Goal: Task Accomplishment & Management: Manage account settings

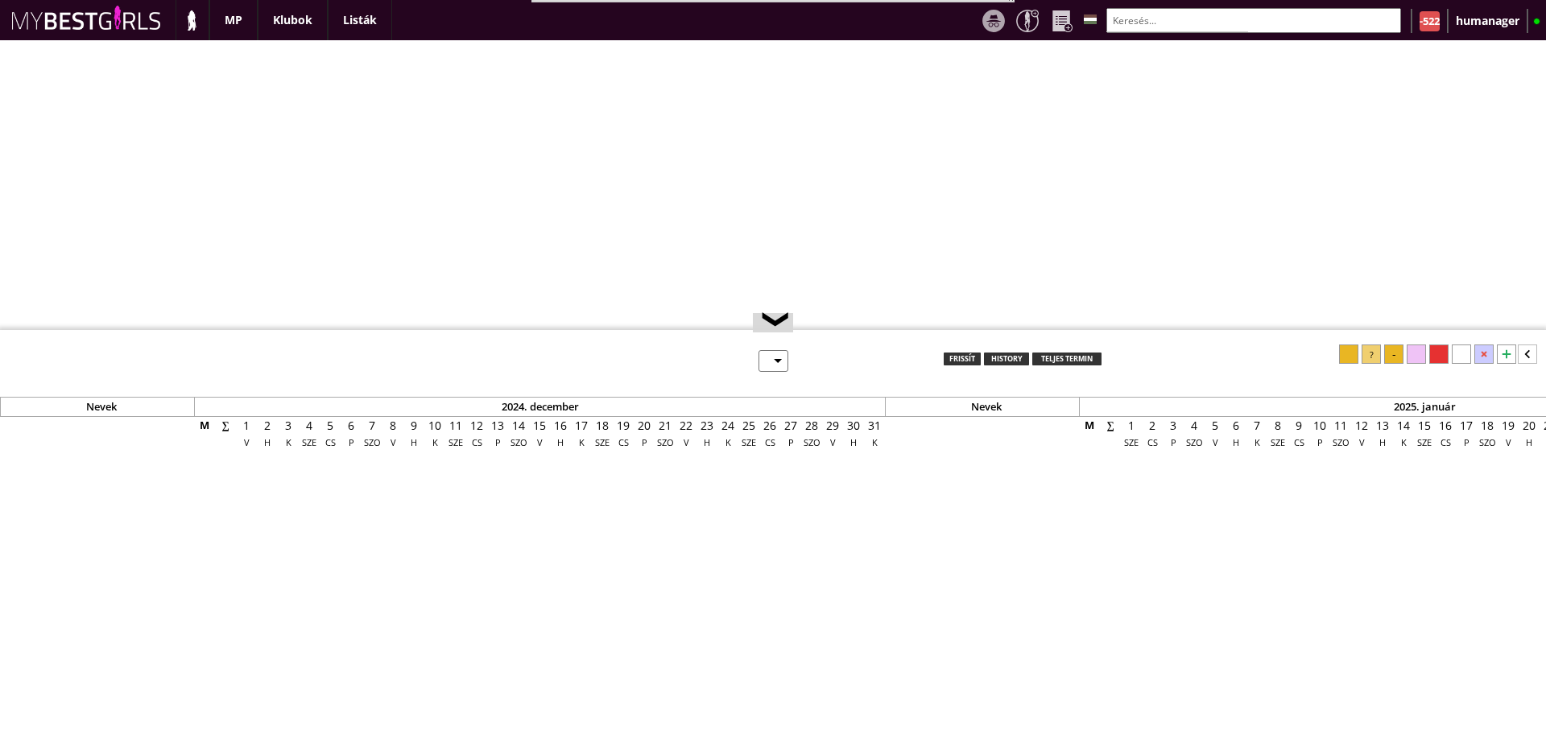
select select "0"
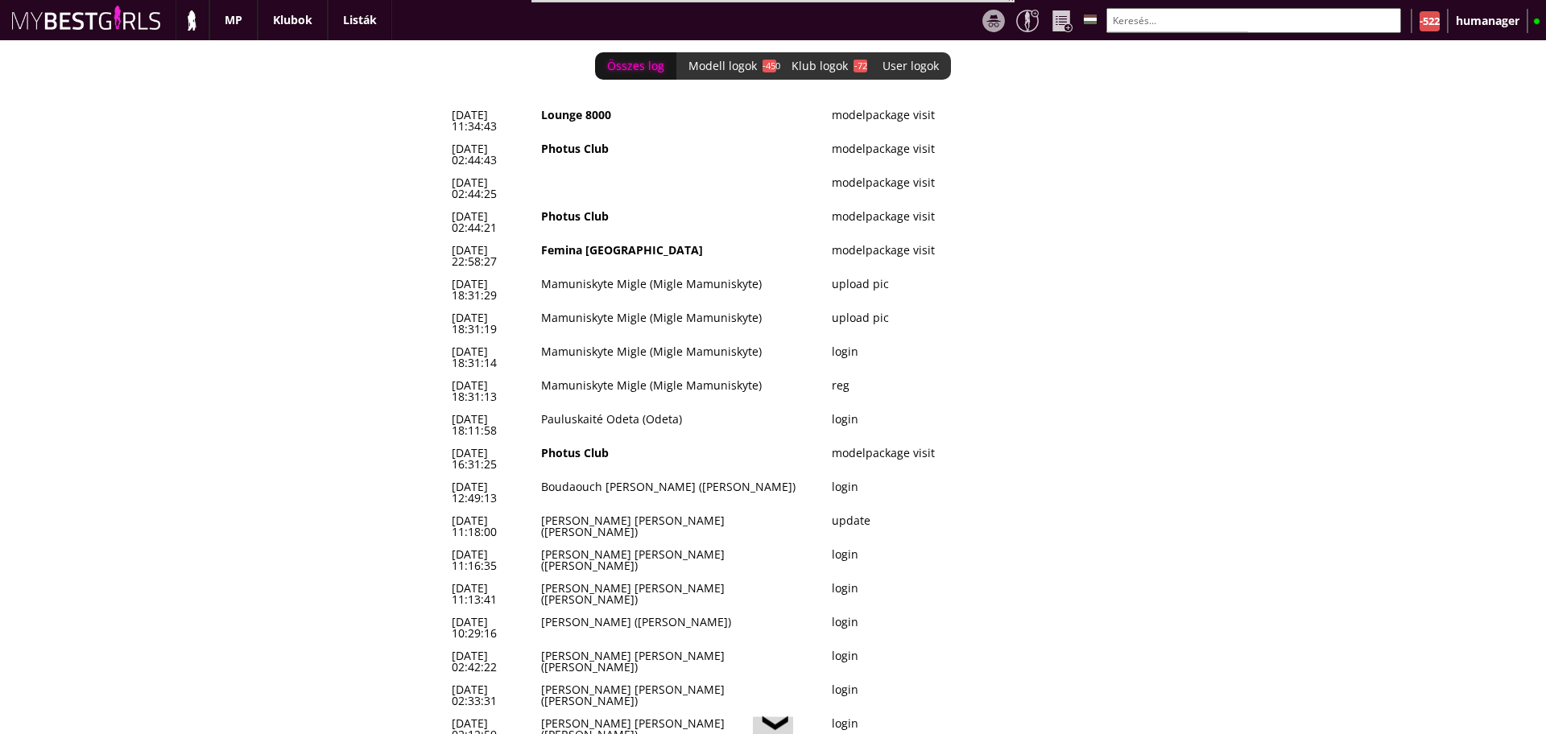
scroll to position [0, 6655]
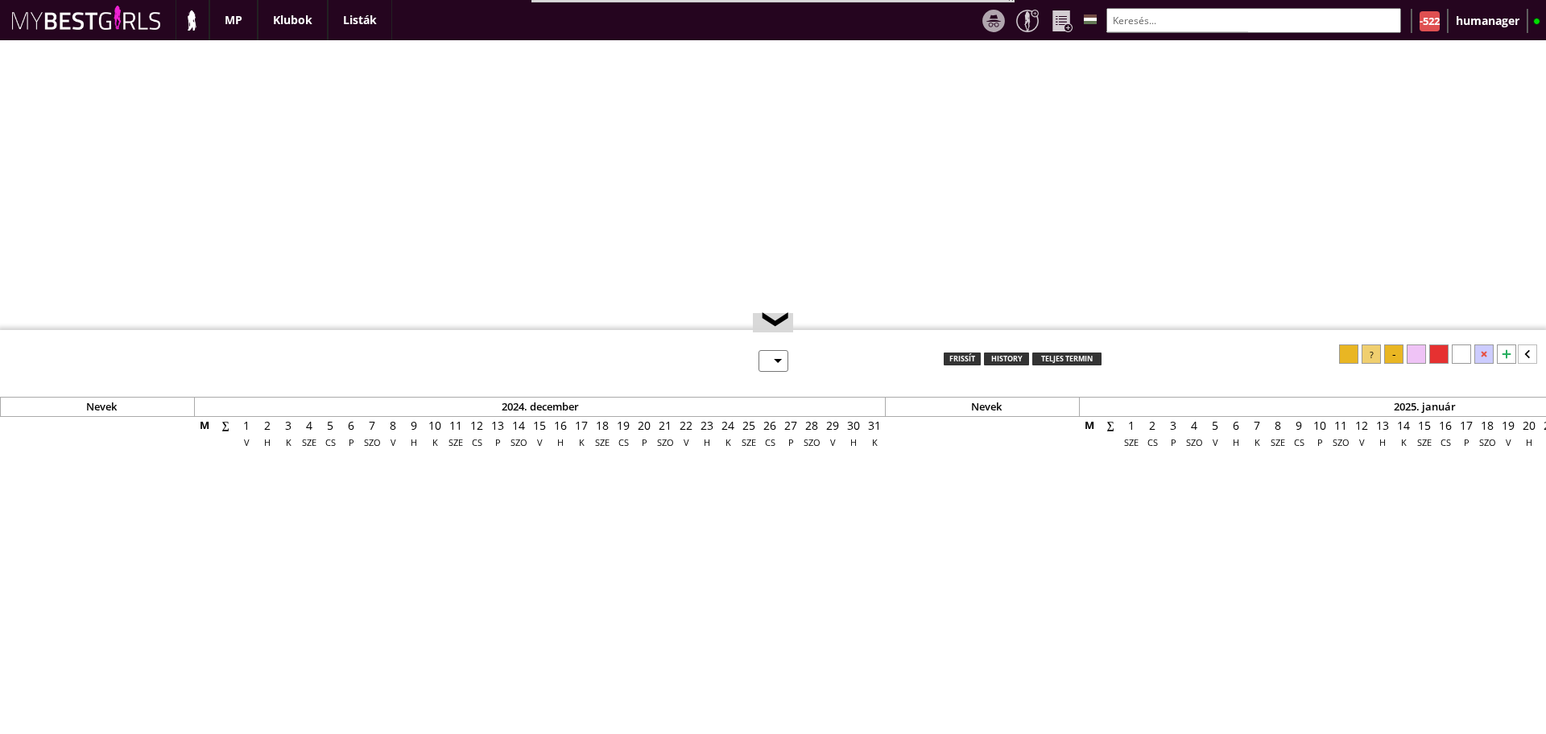
select select "0"
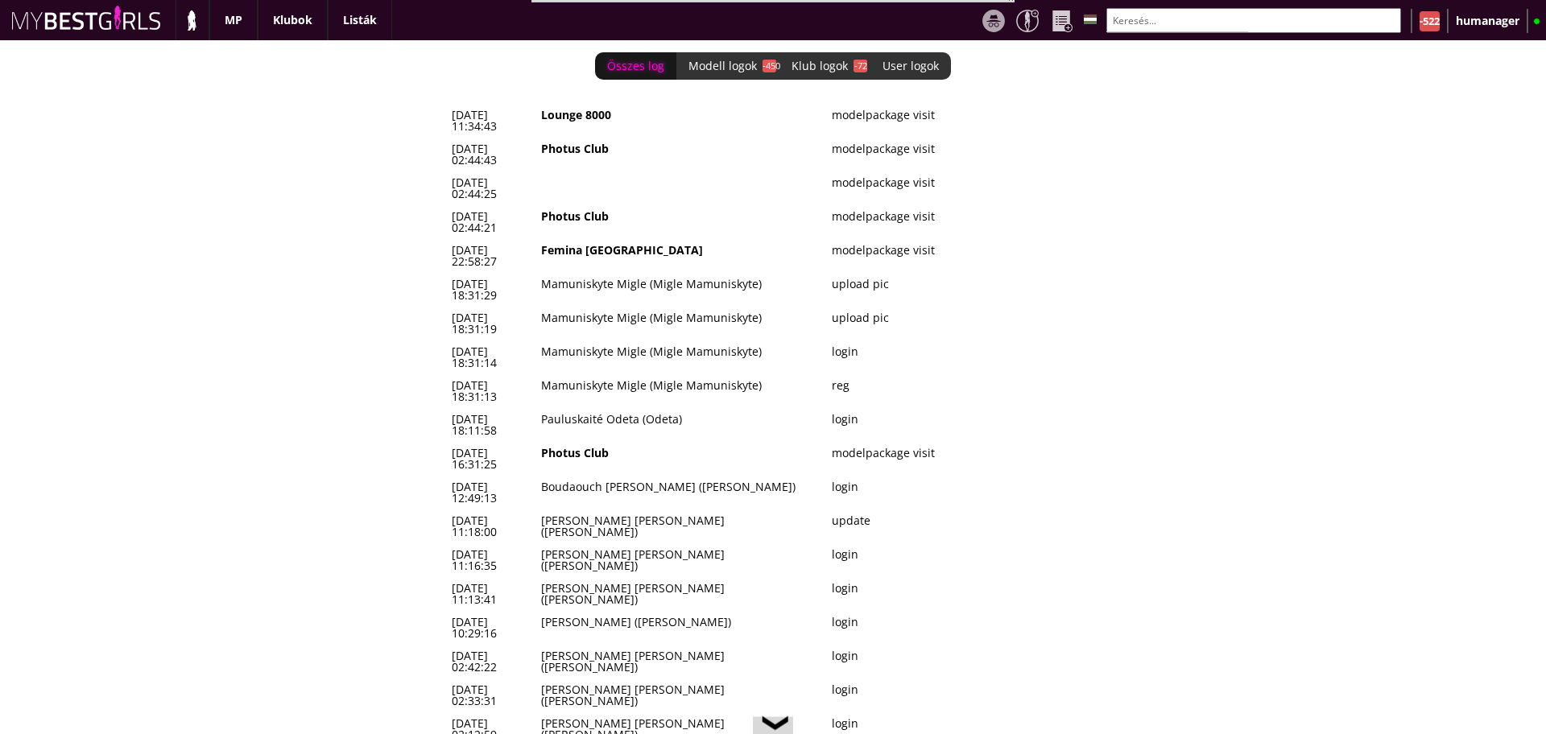
scroll to position [0, 6655]
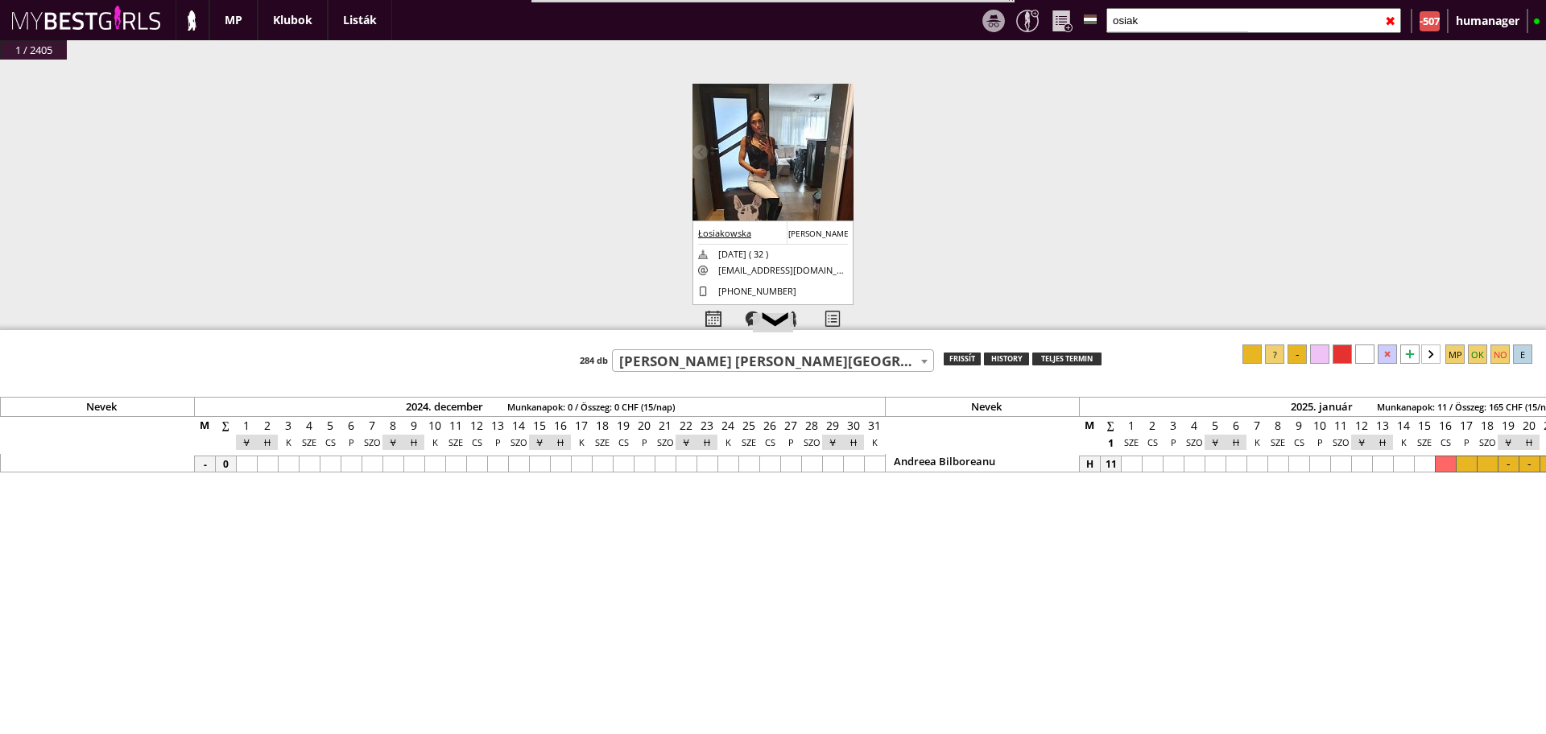
select select "595"
click at [1160, 8] on input "osiak" at bounding box center [1253, 20] width 295 height 25
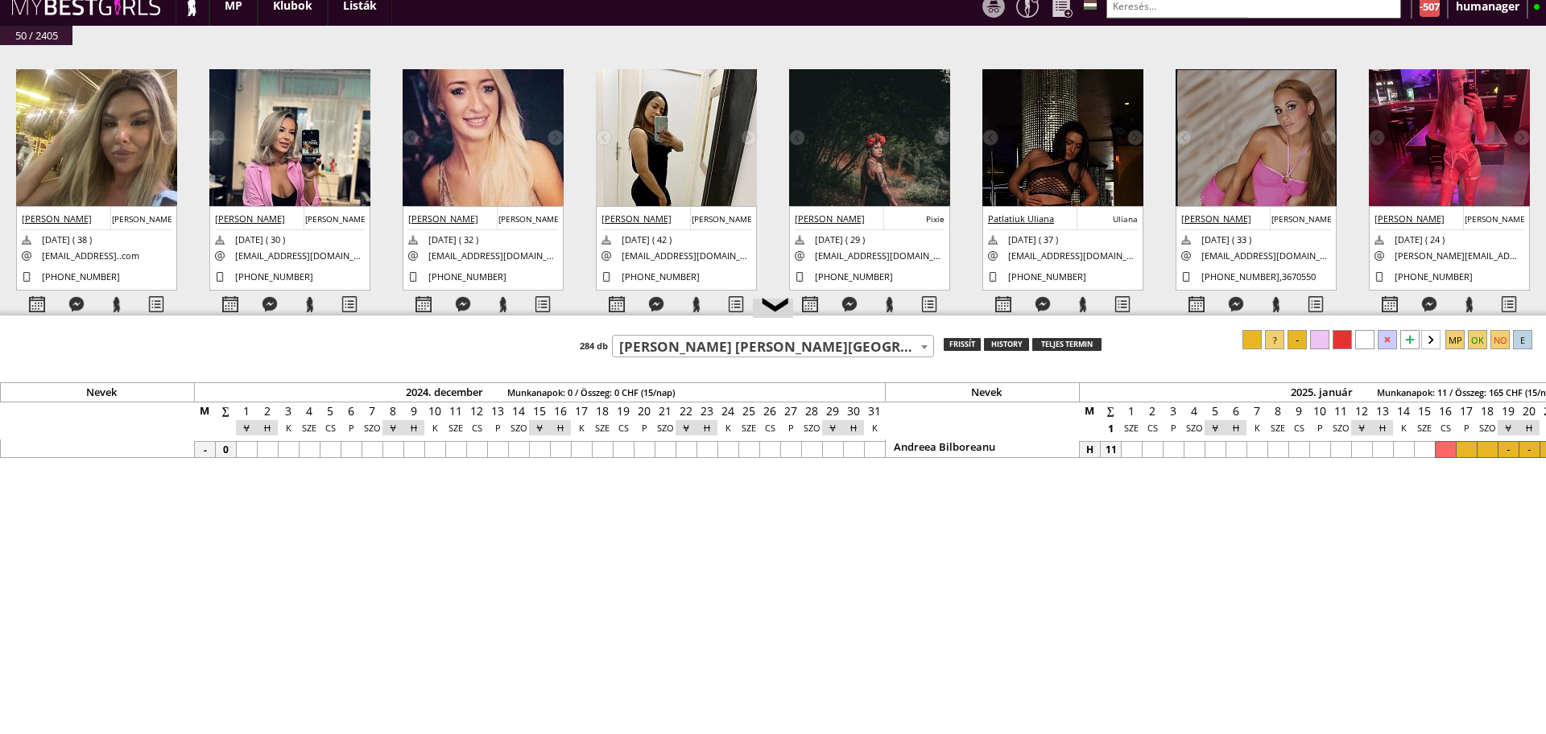
scroll to position [0, 7140]
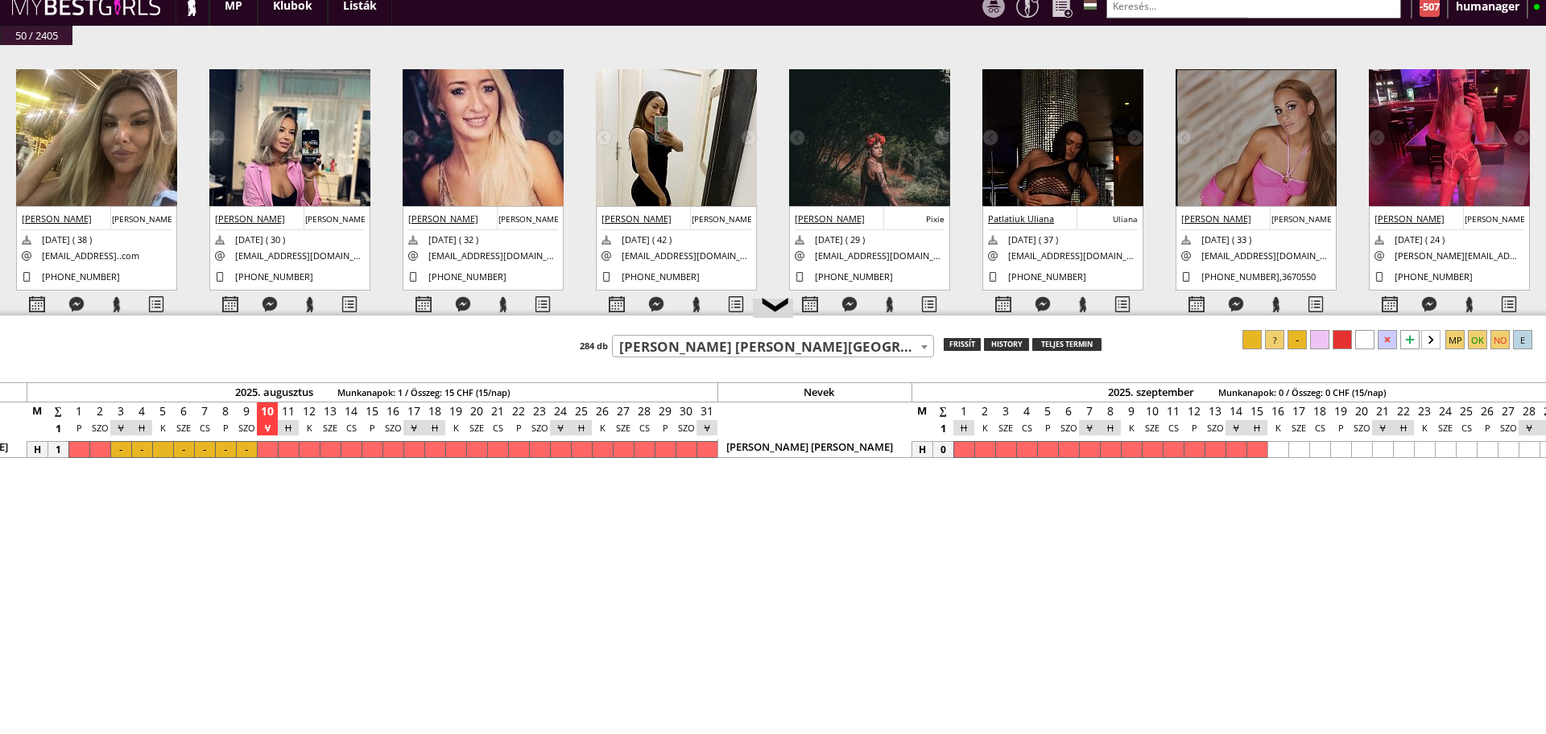
click at [728, 340] on span "[PERSON_NAME] [PERSON_NAME][GEOGRAPHIC_DATA] - [GEOGRAPHIC_DATA] (#595)" at bounding box center [773, 347] width 320 height 23
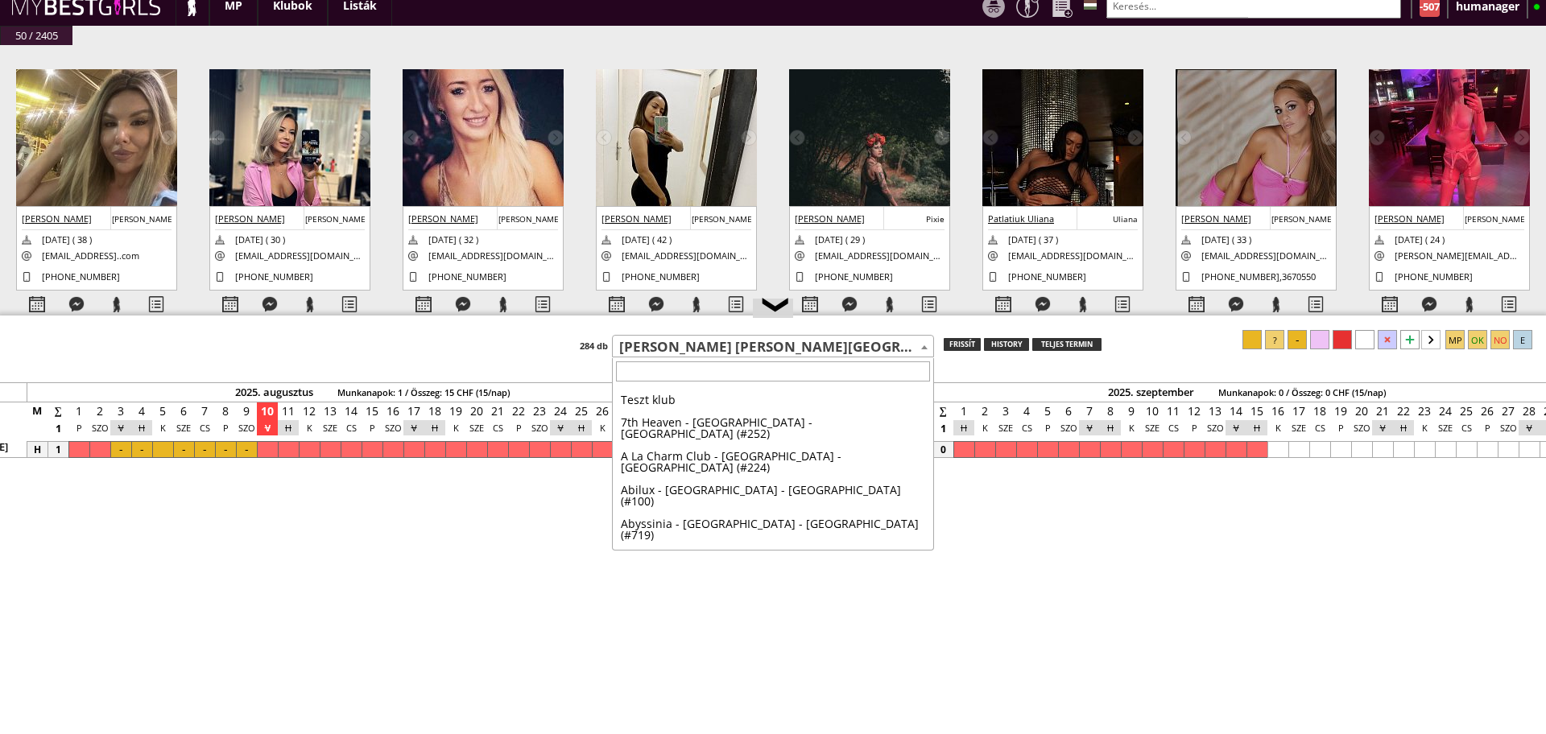
scroll to position [6266, 0]
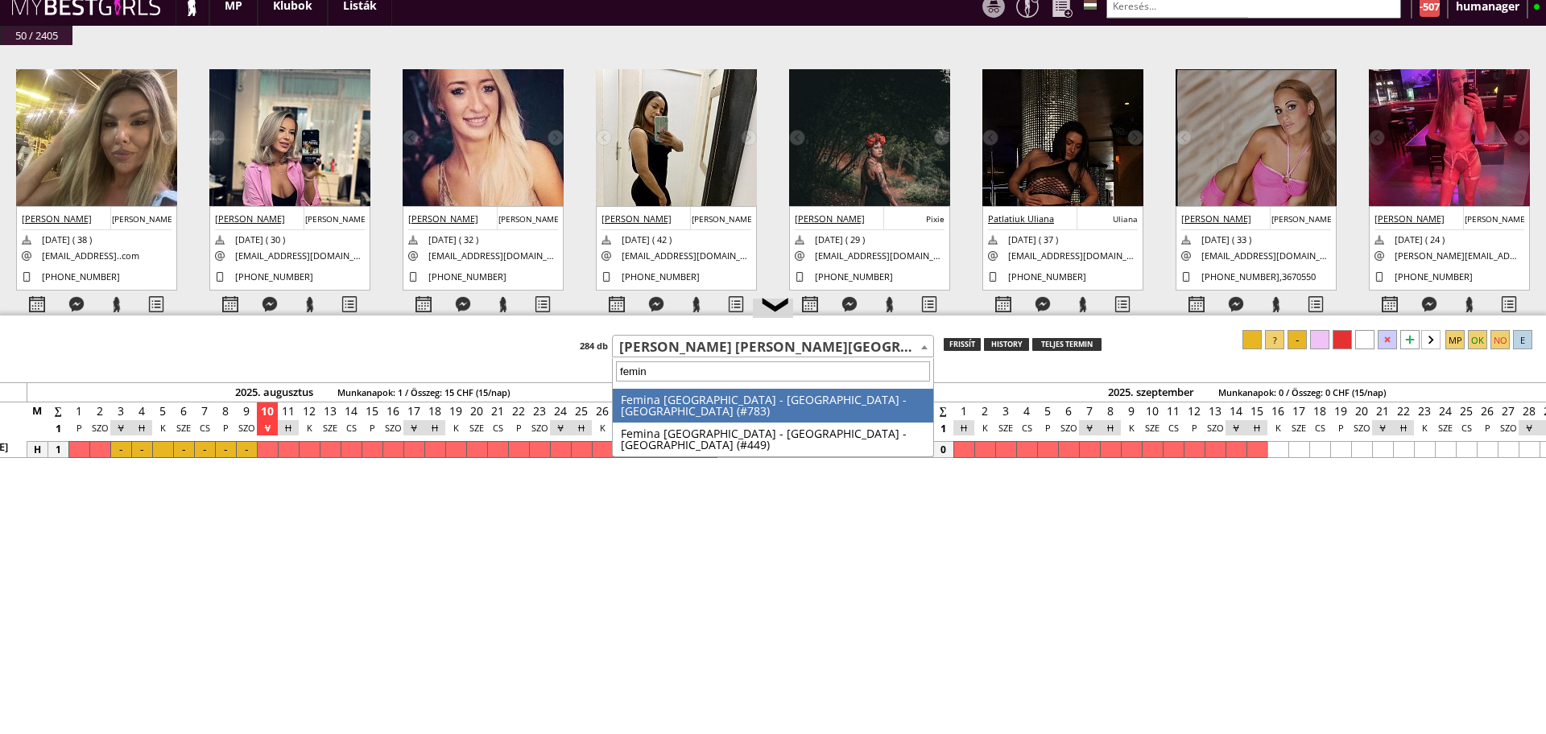
type input "femina"
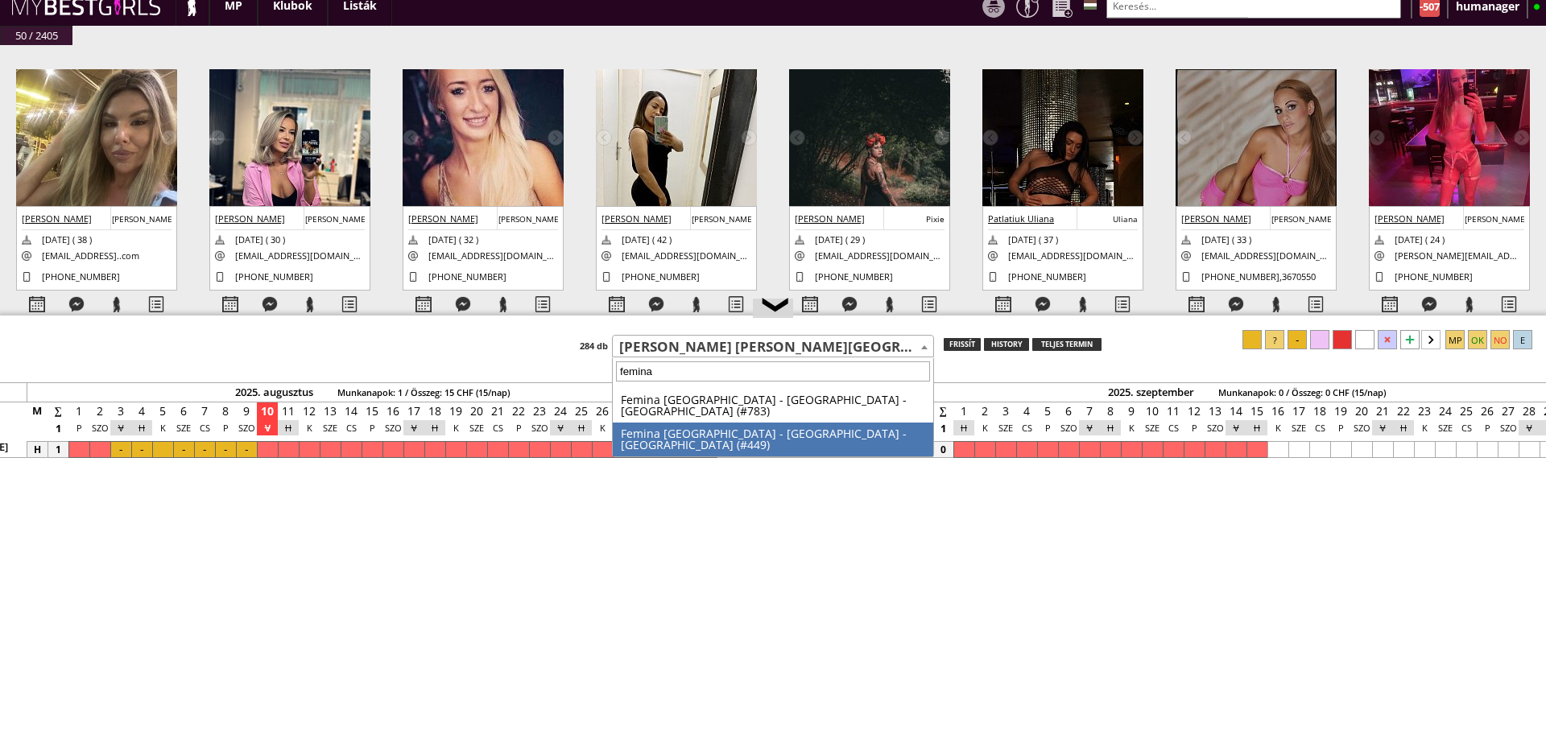
select select "449"
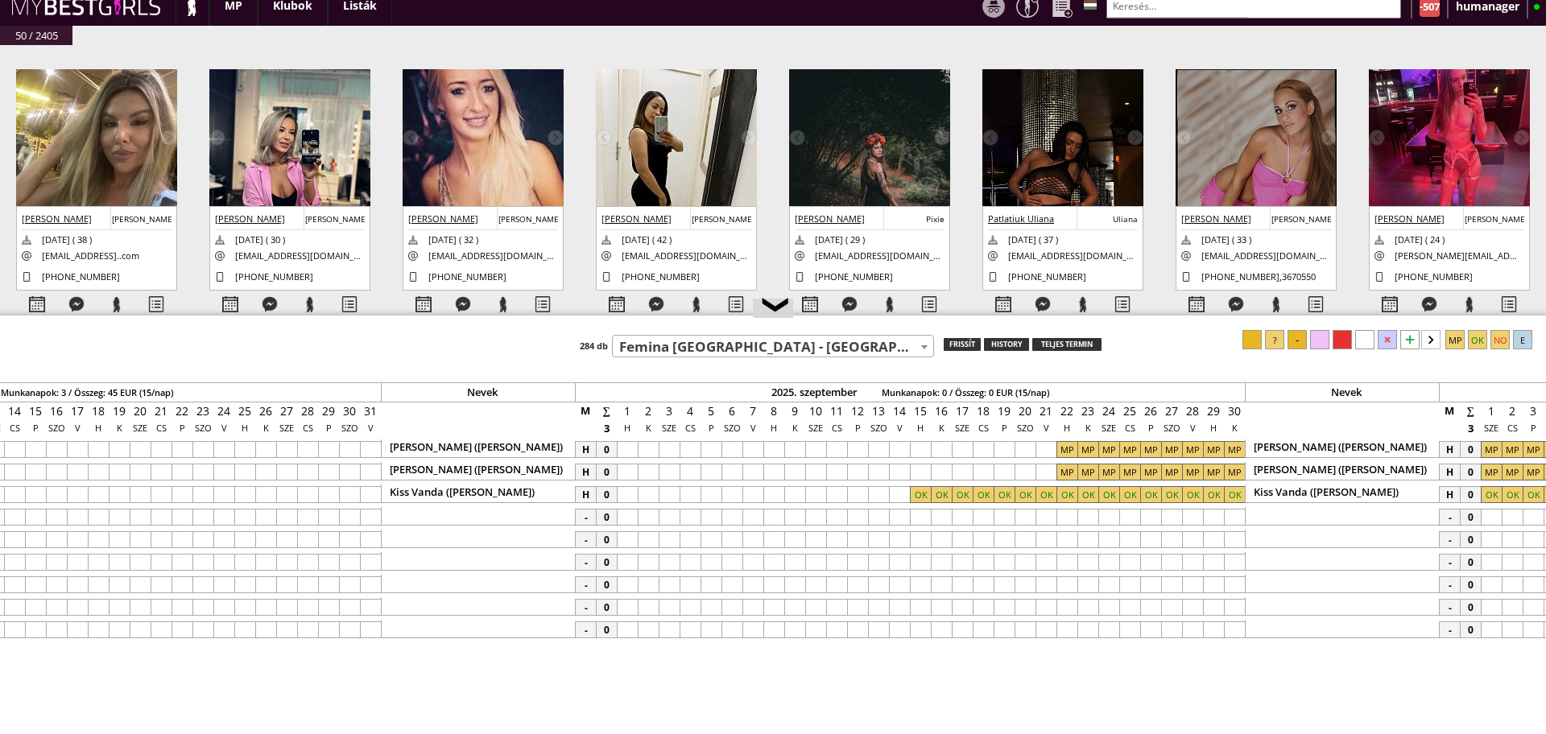
scroll to position [0, 7678]
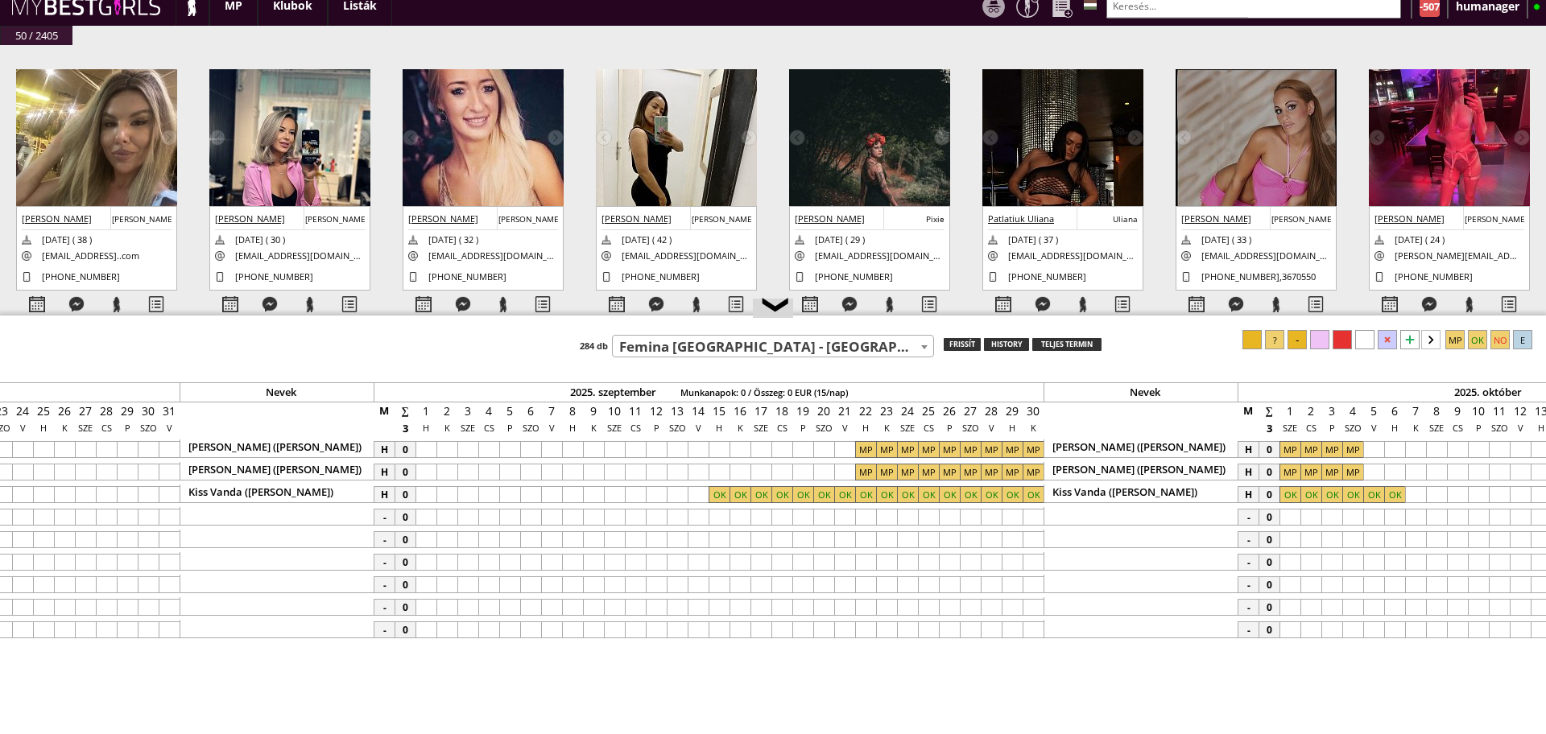
click at [786, 452] on div at bounding box center [781, 449] width 21 height 17
click at [839, 449] on div at bounding box center [844, 449] width 21 height 17
click at [1463, 341] on div at bounding box center [1454, 339] width 19 height 19
click at [663, 345] on span "Femina [GEOGRAPHIC_DATA] - [GEOGRAPHIC_DATA] - [GEOGRAPHIC_DATA] (#449)" at bounding box center [773, 347] width 320 height 23
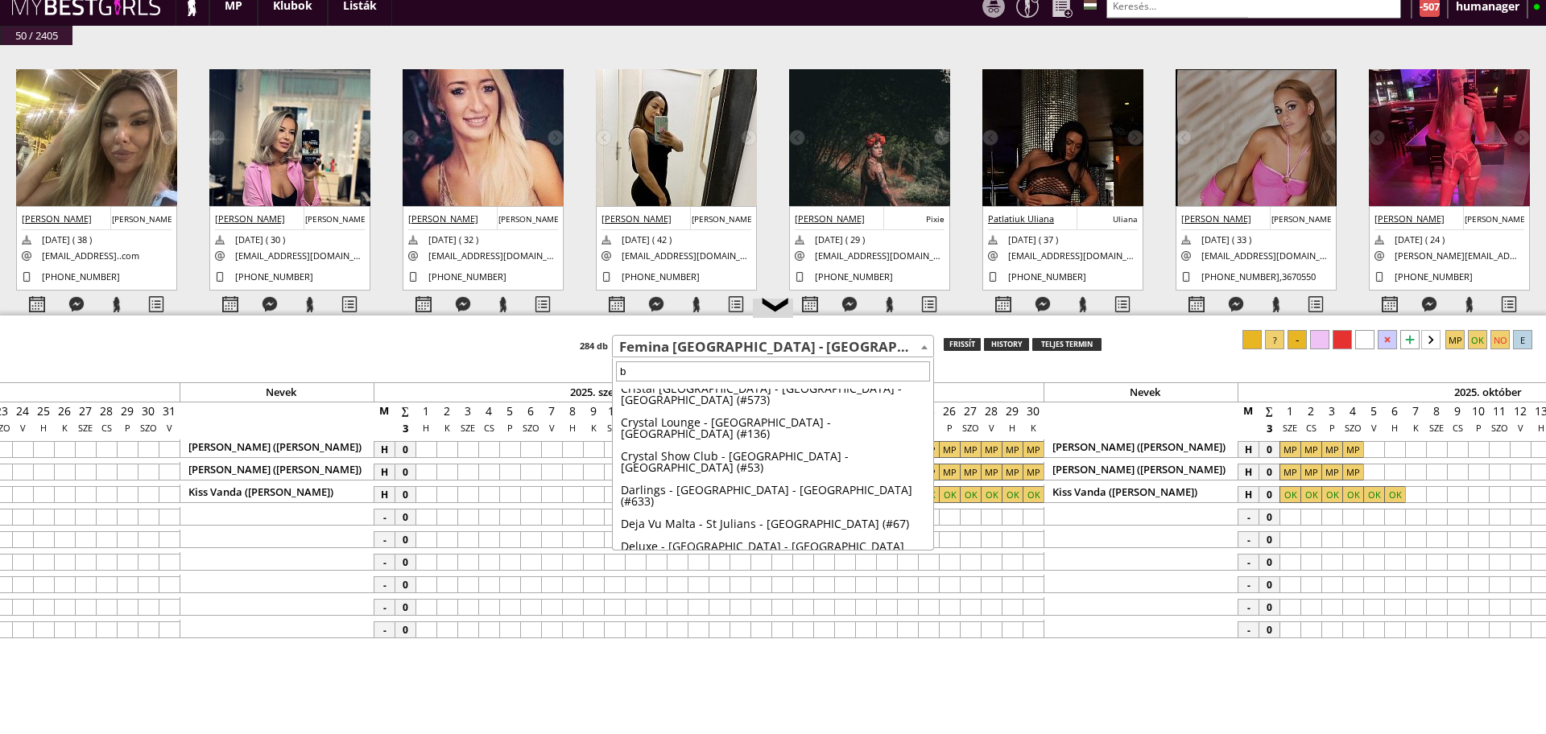
scroll to position [0, 0]
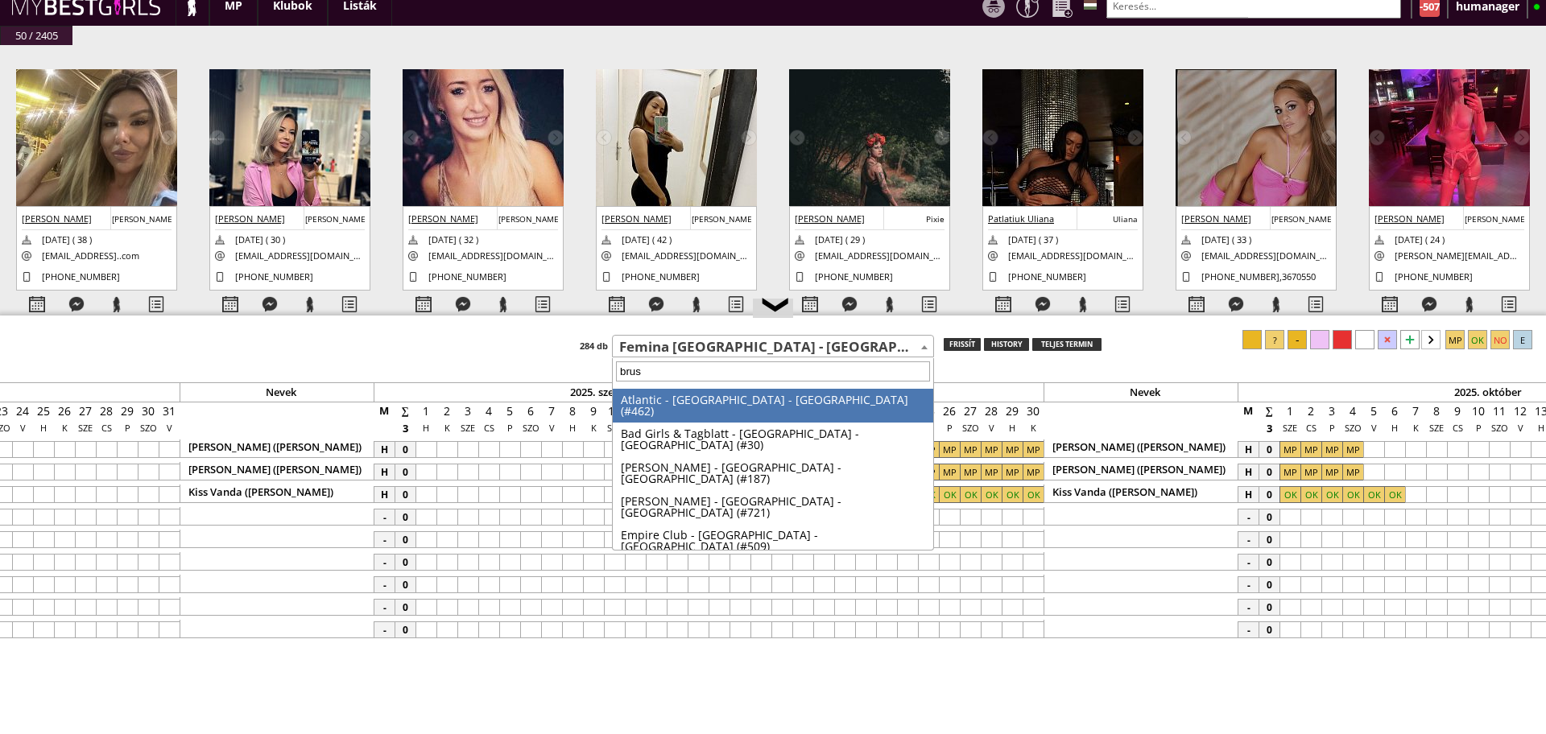
type input "bruss"
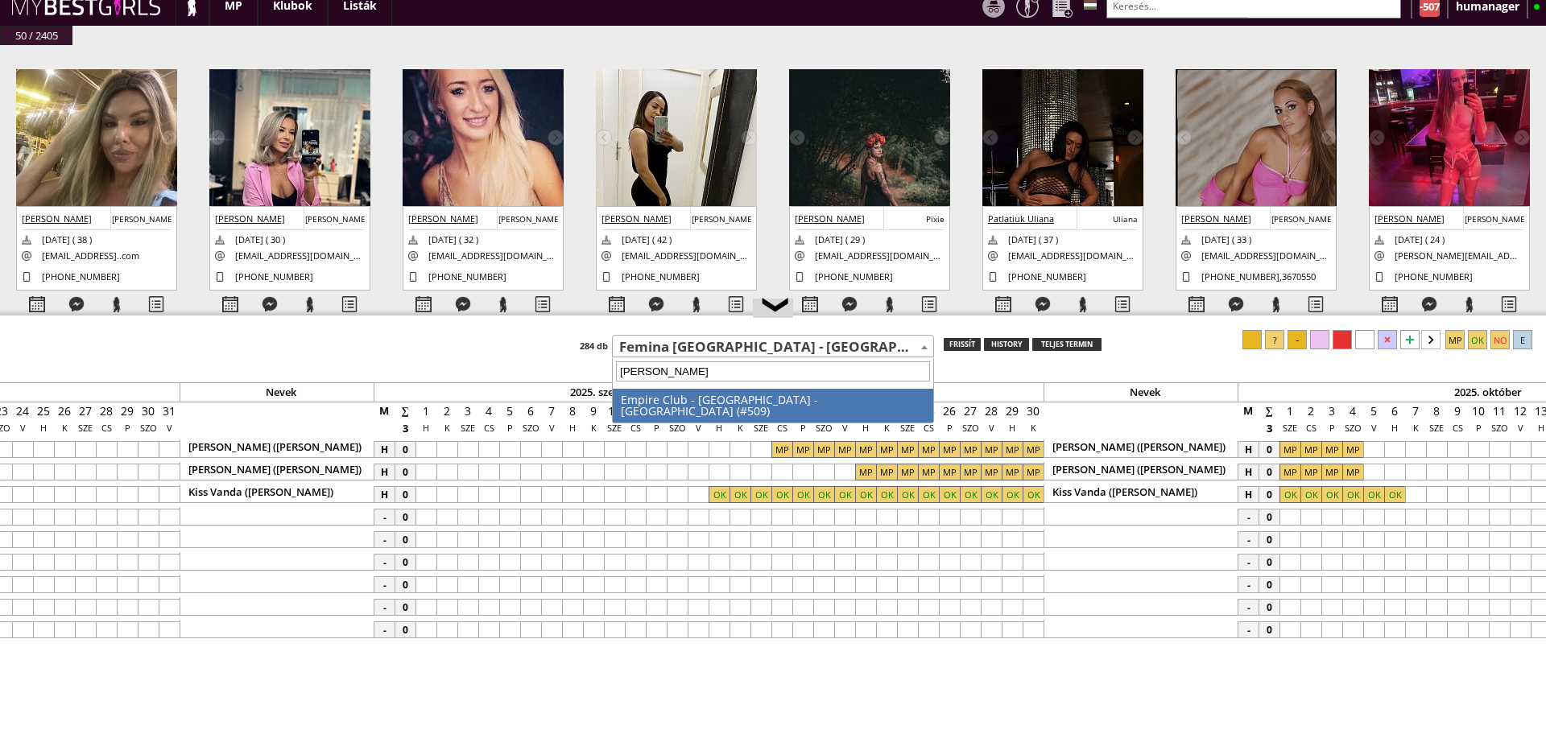
select select "509"
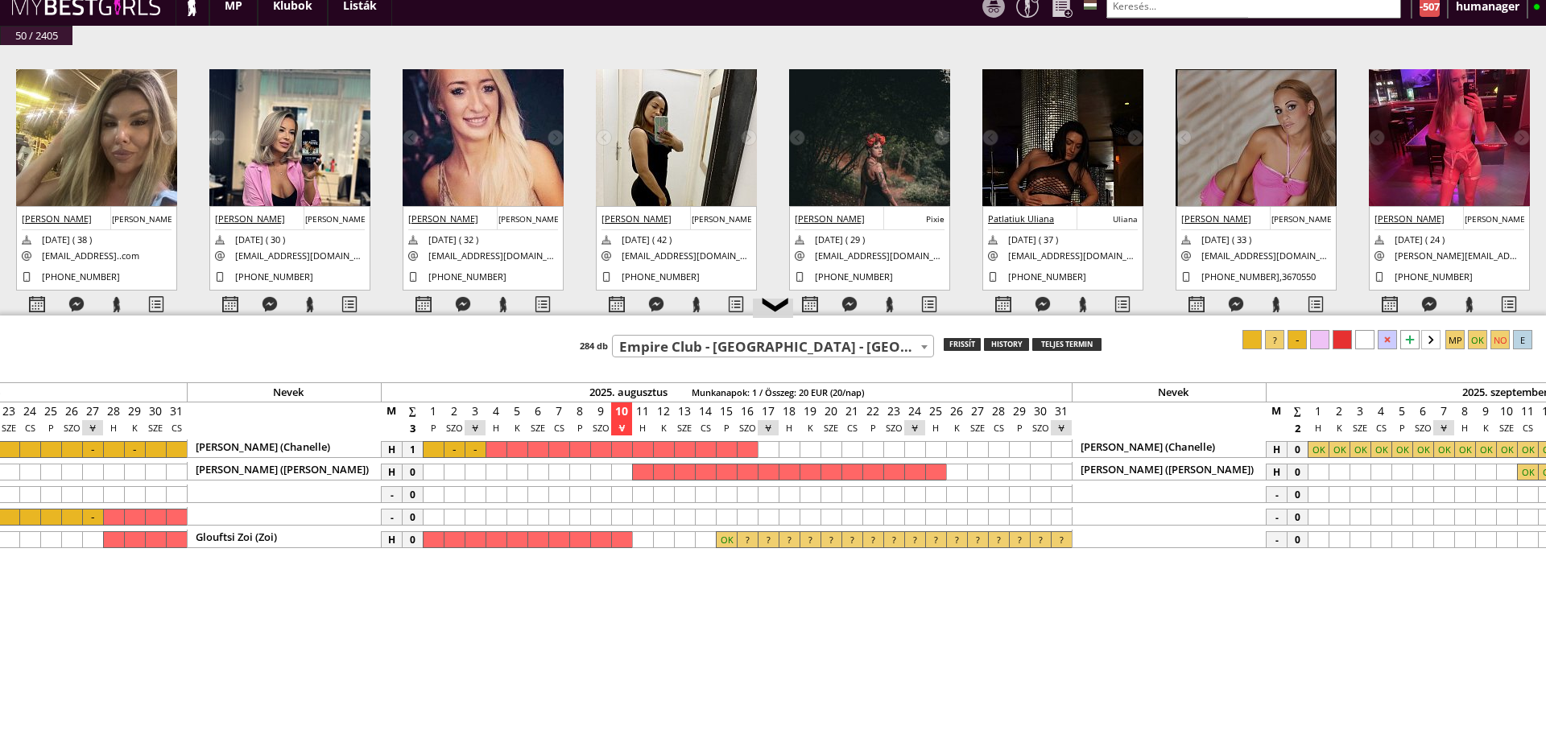
scroll to position [0, 6634]
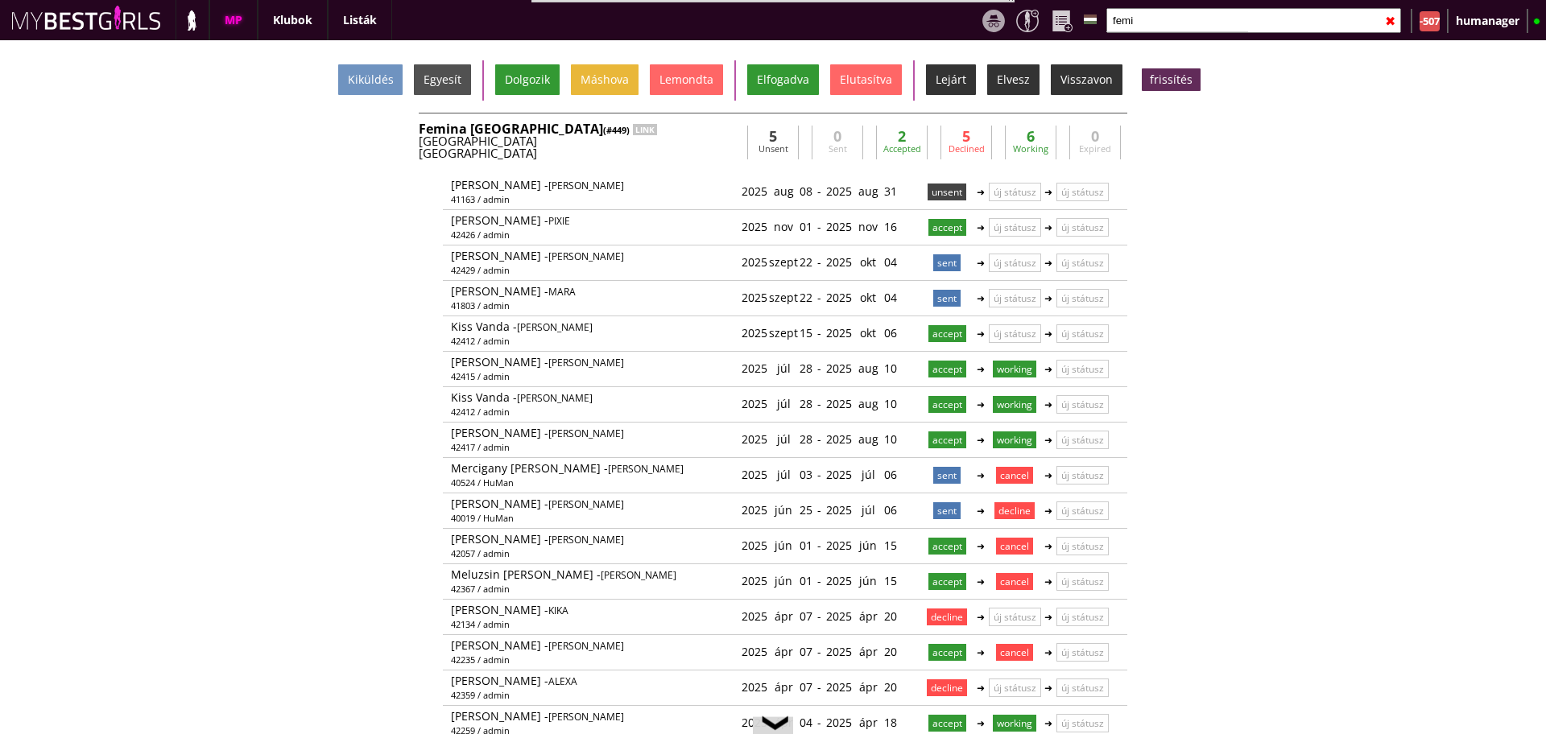
scroll to position [0, 6613]
type input "femina"
click at [721, 144] on div "Germany" at bounding box center [580, 141] width 322 height 12
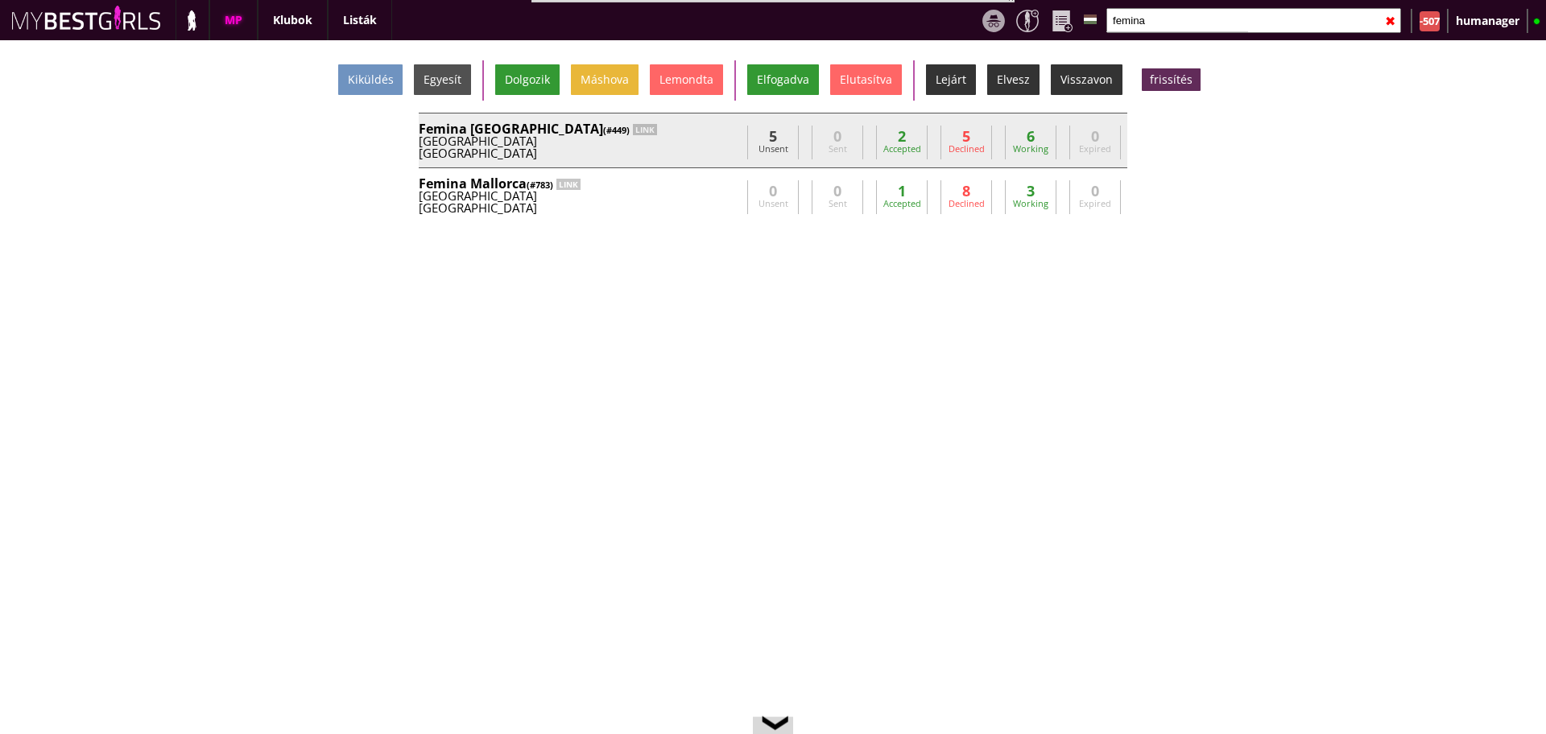
click at [721, 144] on div "Germany" at bounding box center [580, 141] width 322 height 12
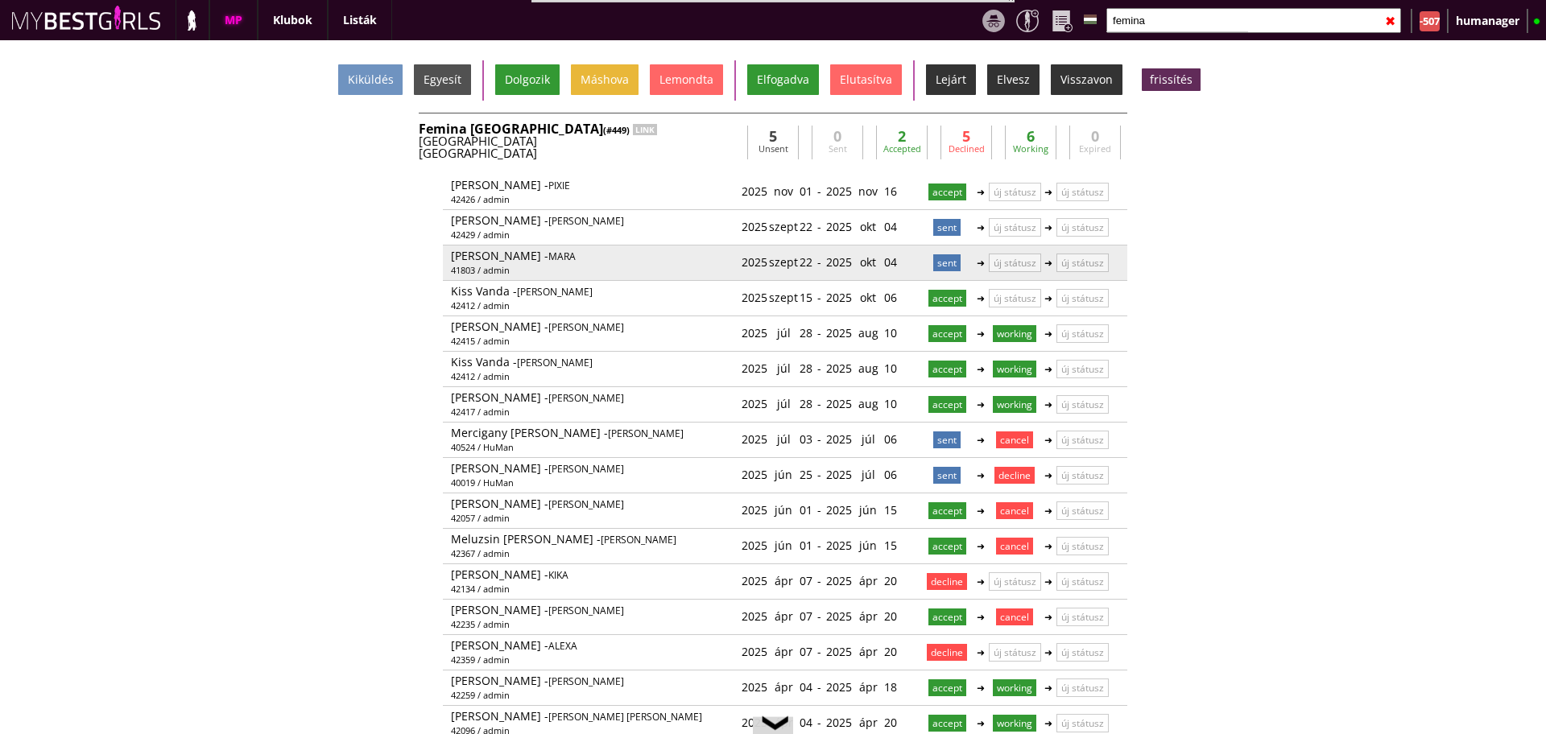
click at [795, 260] on div "2025 szept 22" at bounding box center [776, 262] width 71 height 27
click at [807, 262] on link at bounding box center [814, 262] width 14 height 14
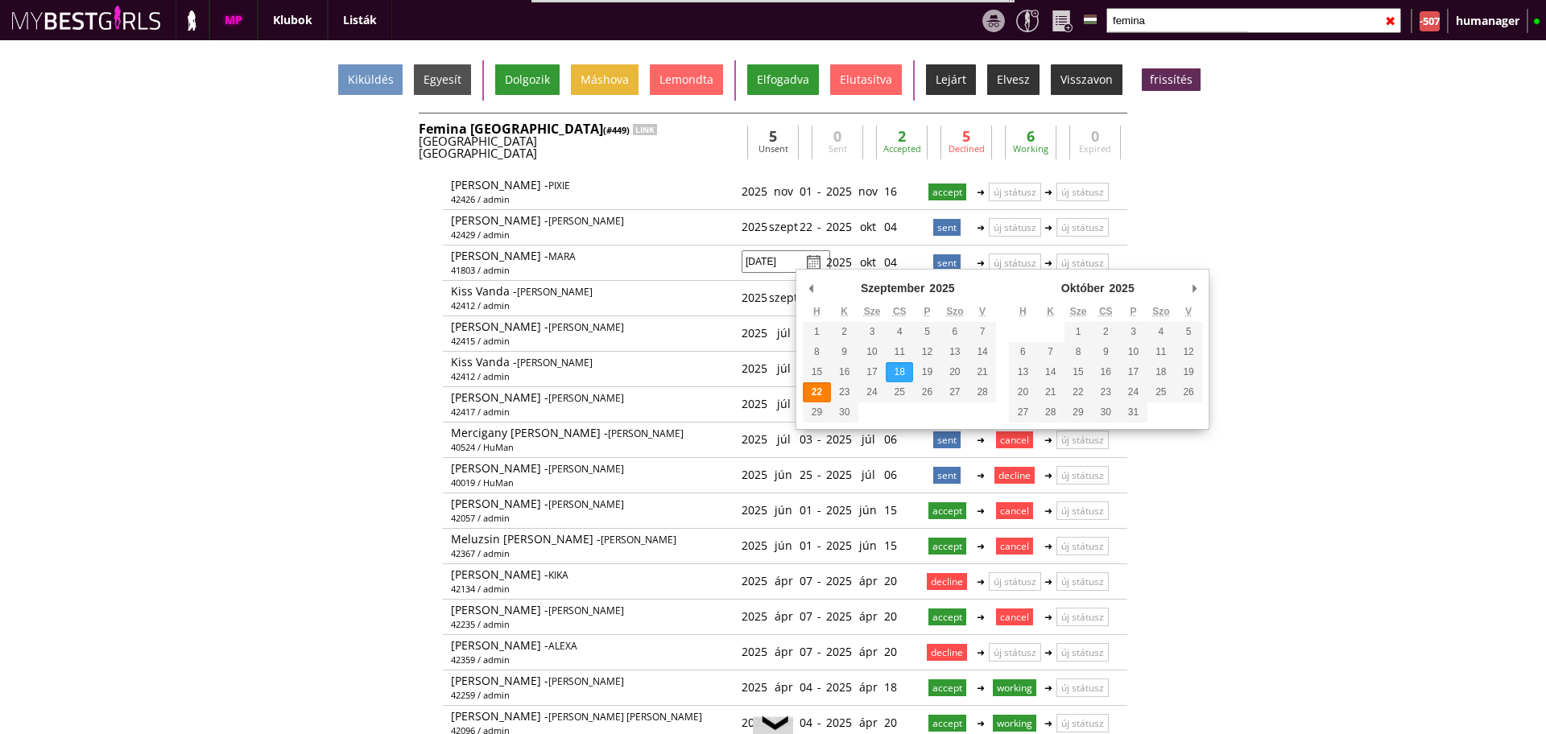
type input "2025-09-18"
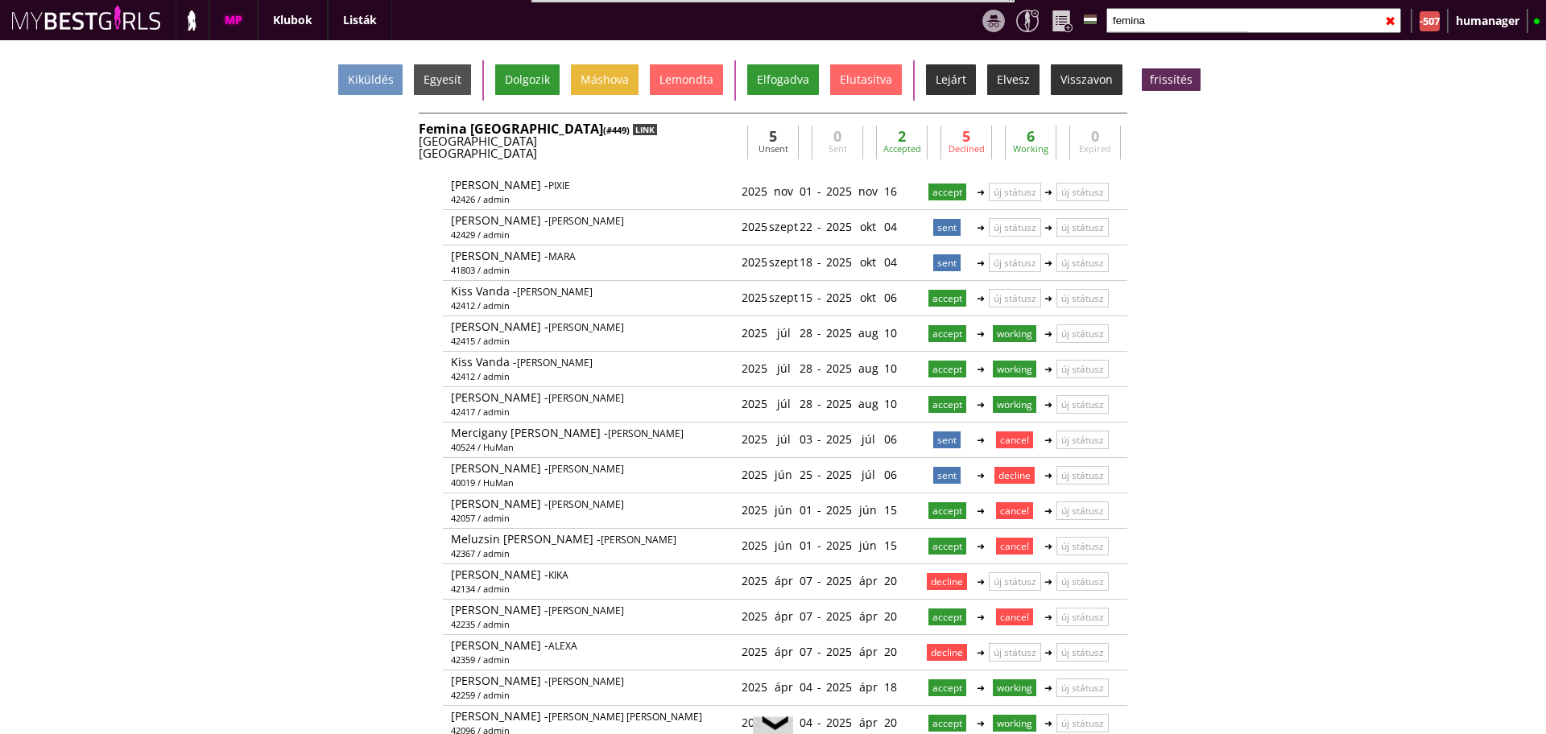
click at [633, 126] on div "LINK" at bounding box center [645, 129] width 24 height 11
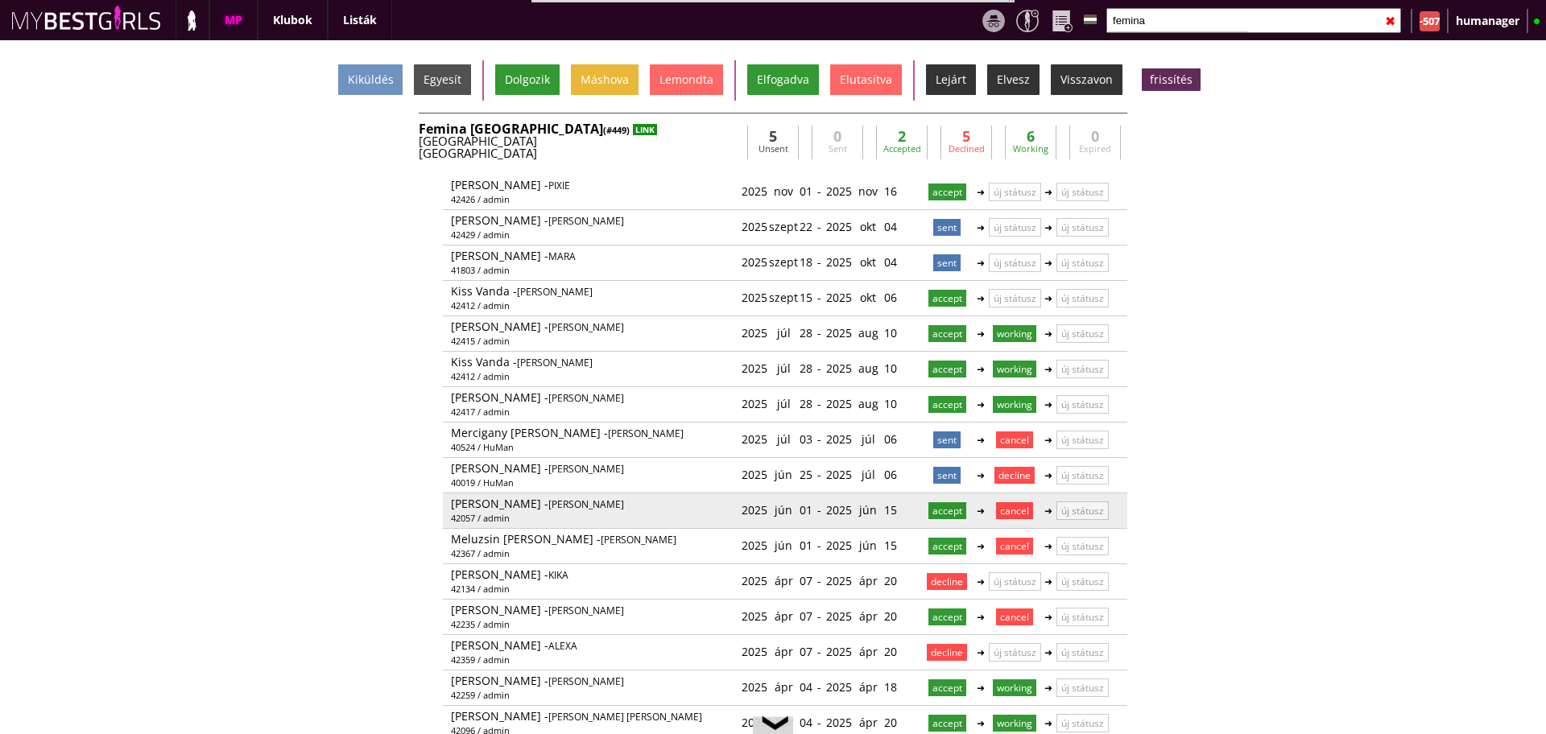
scroll to position [35, 0]
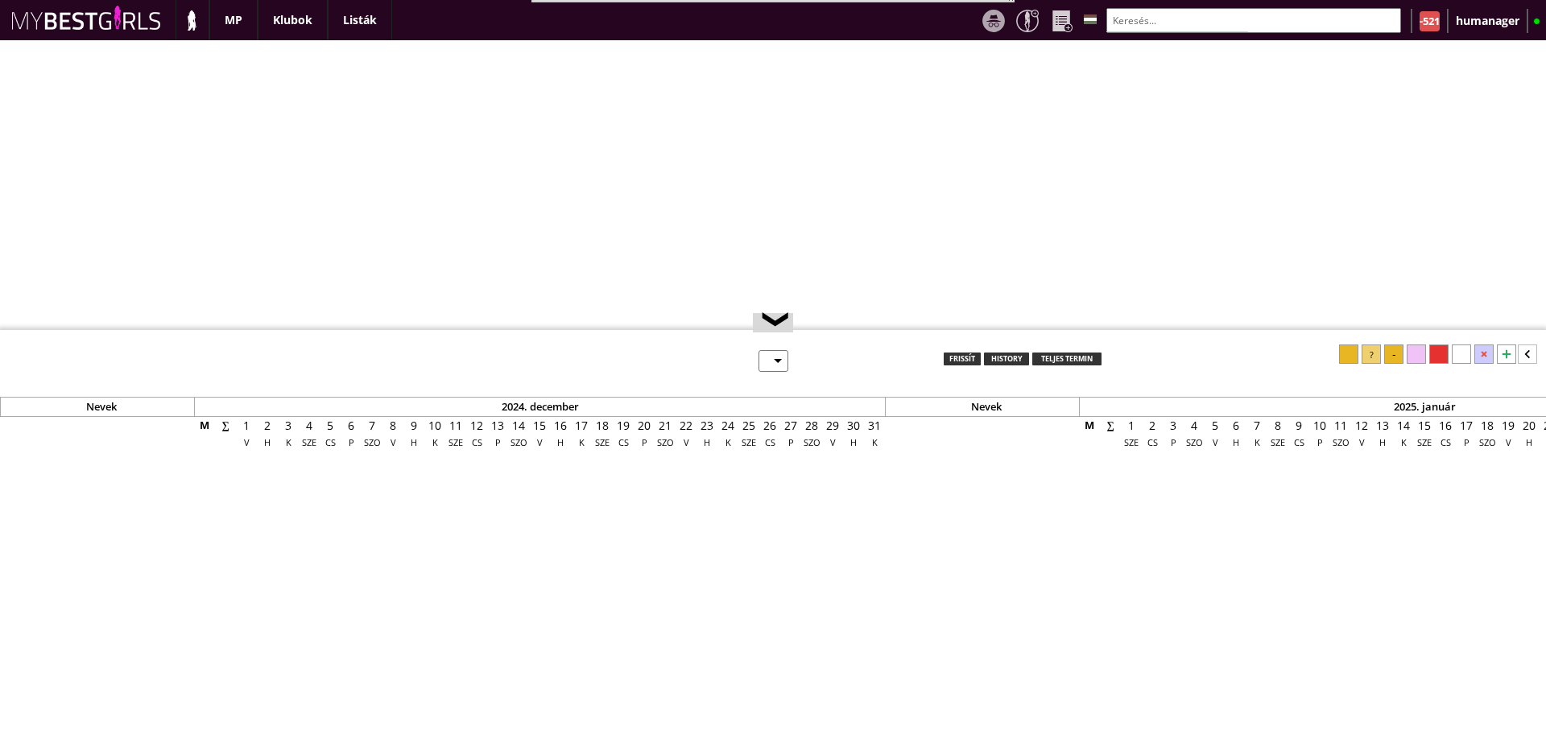
select select "0"
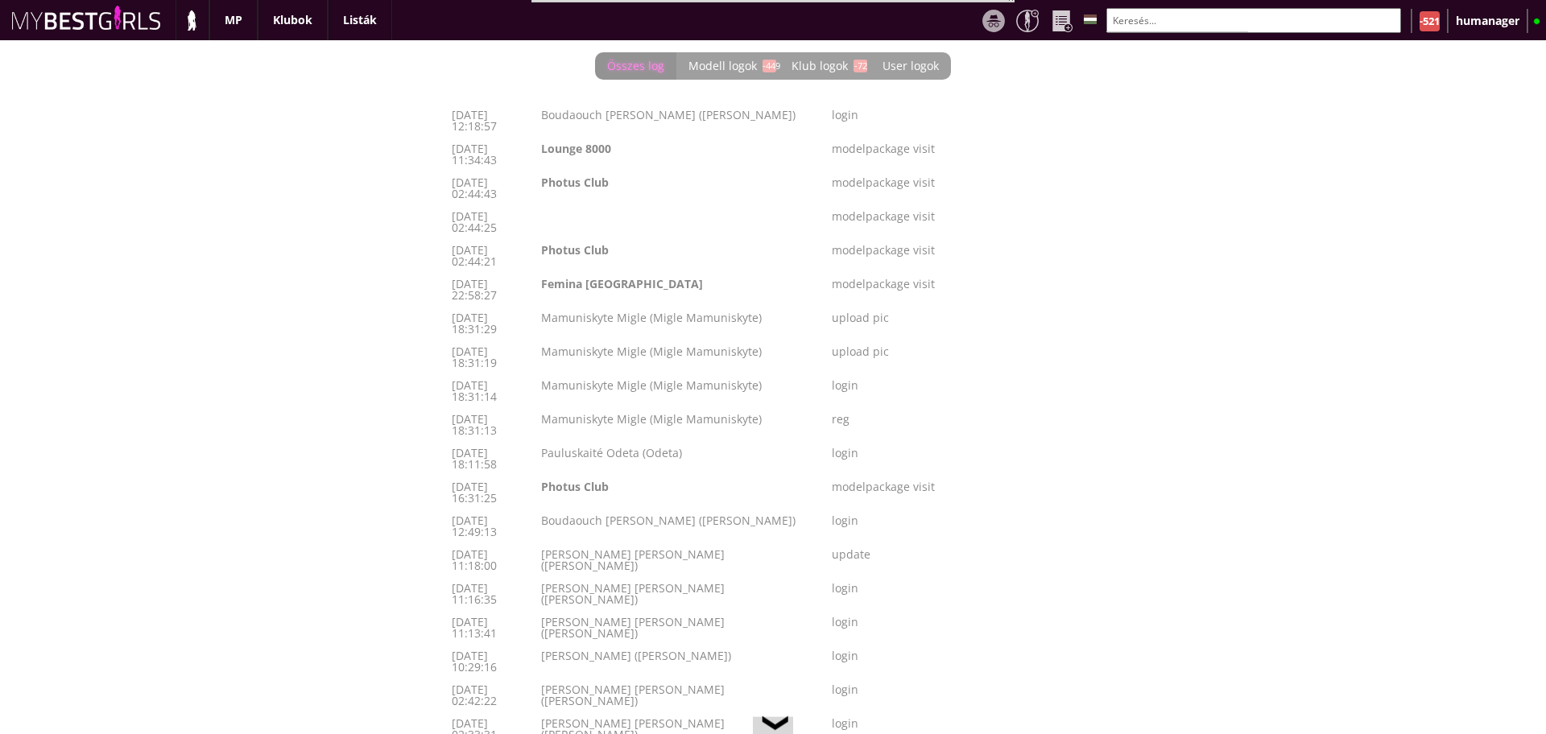
scroll to position [0, 6655]
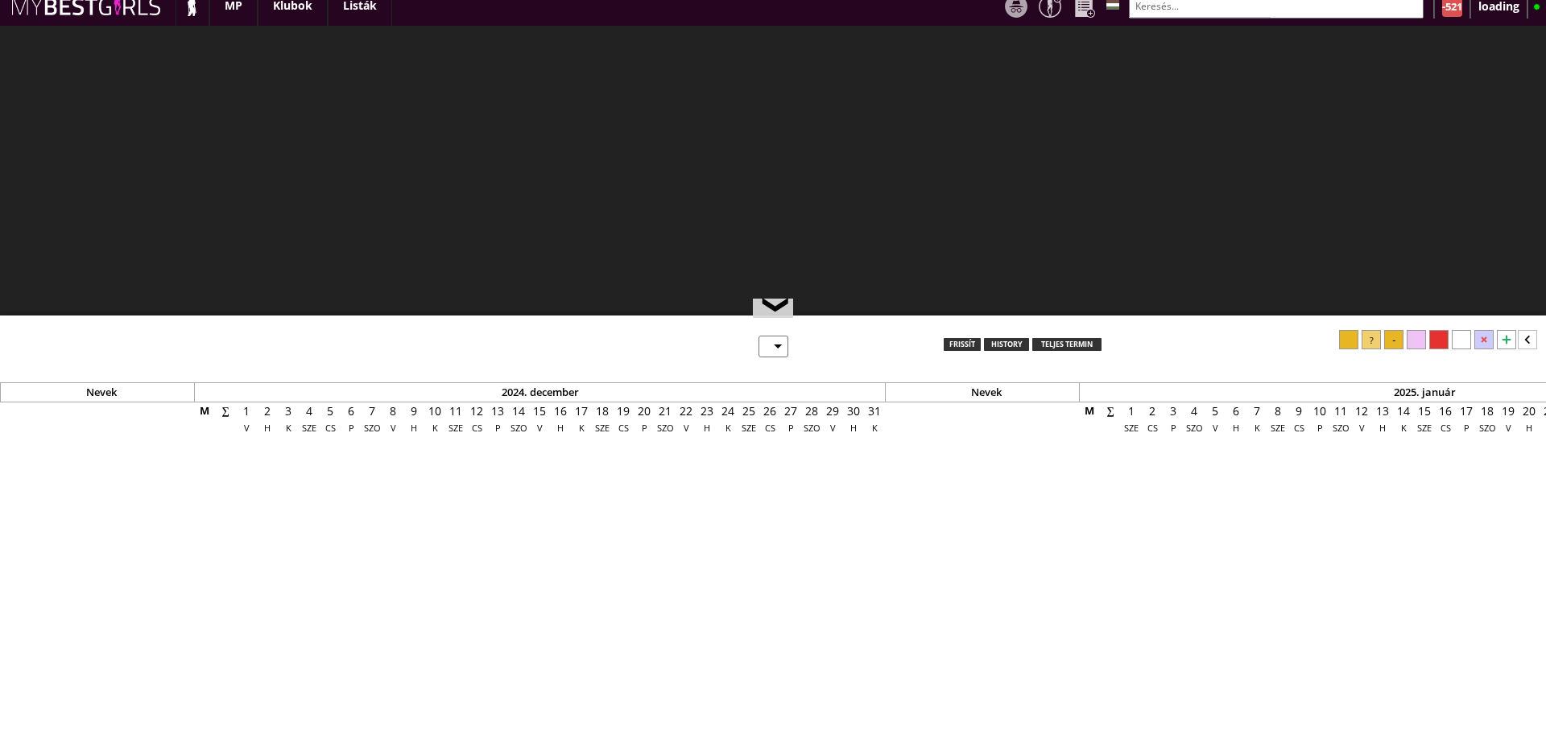
scroll to position [14, 0]
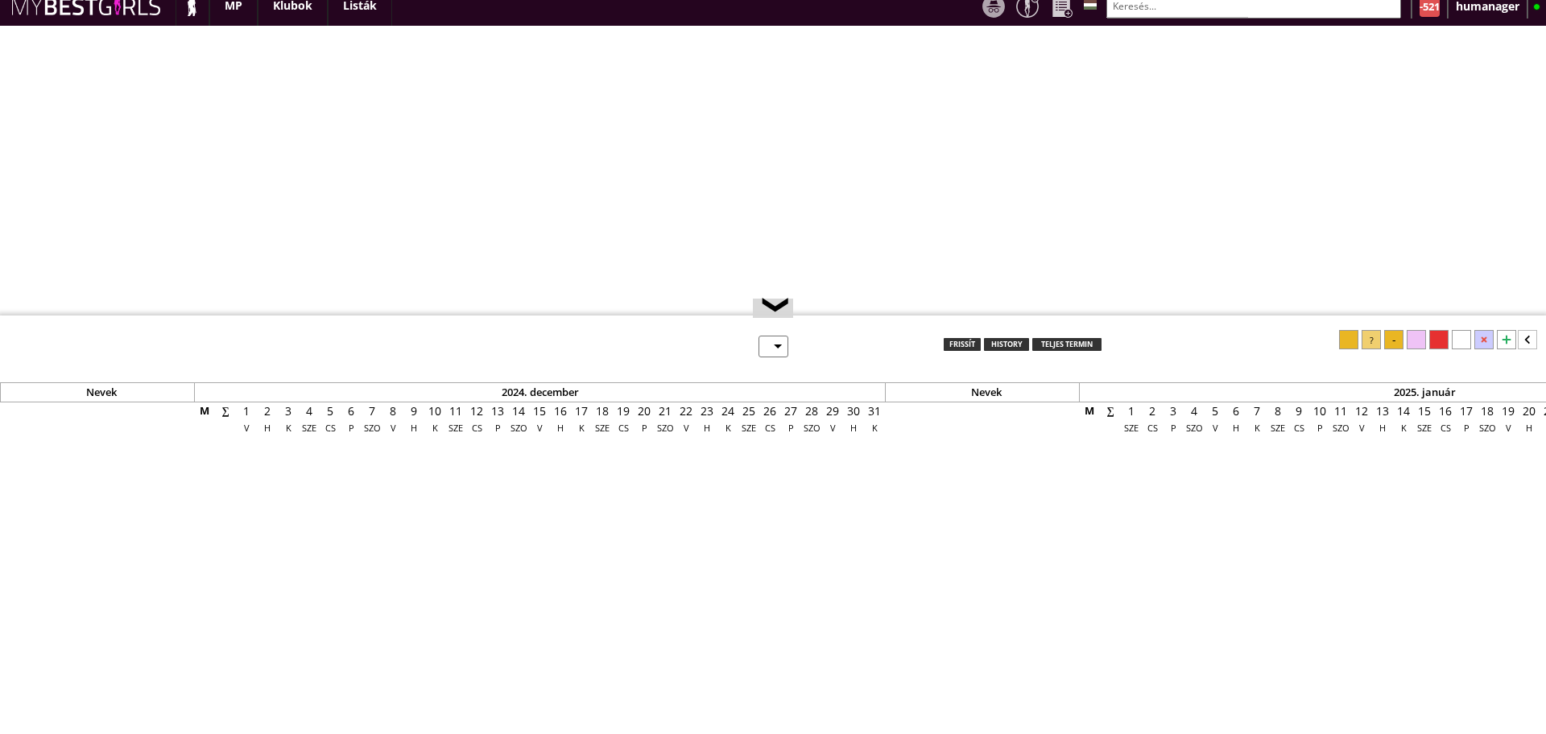
select select "0"
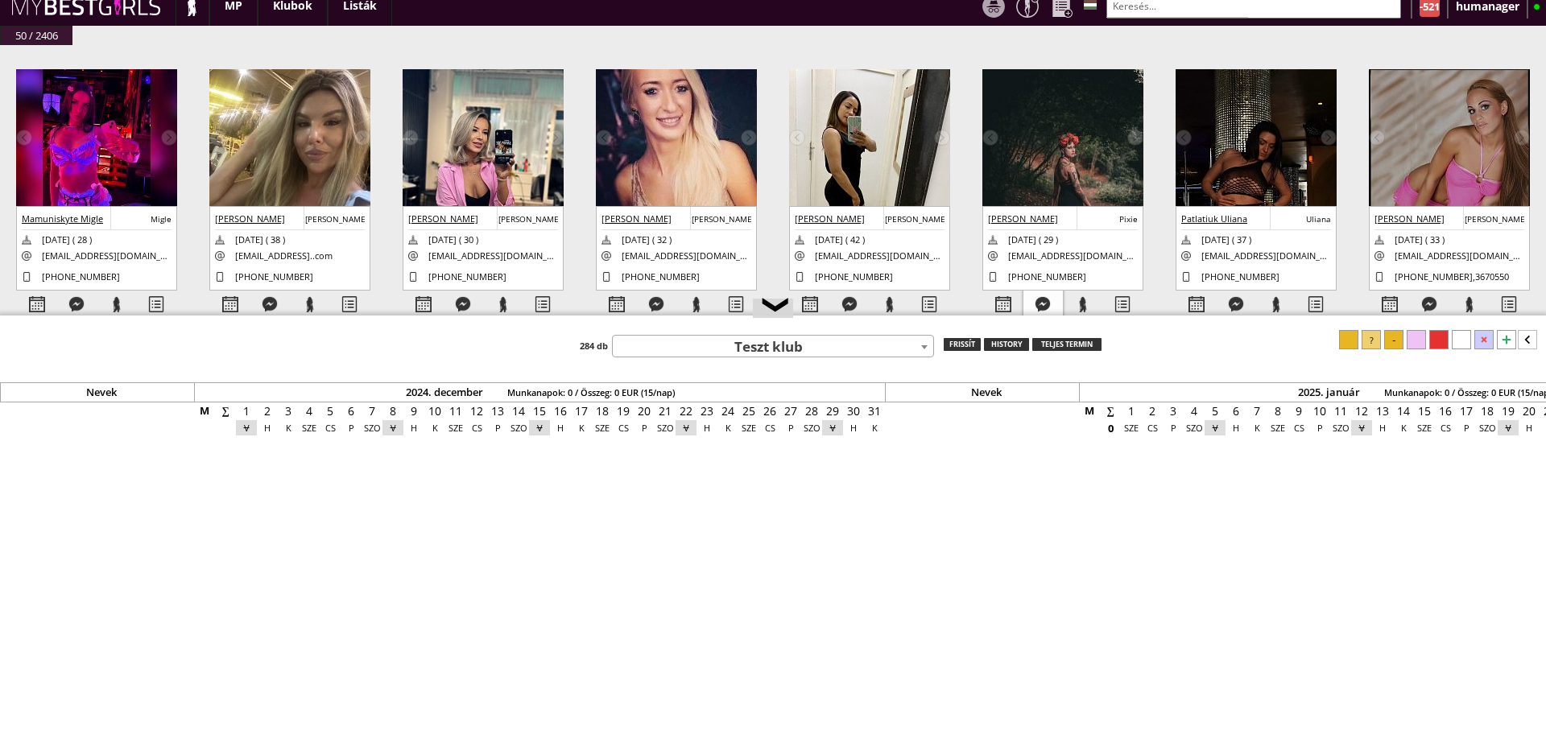
scroll to position [0, 6655]
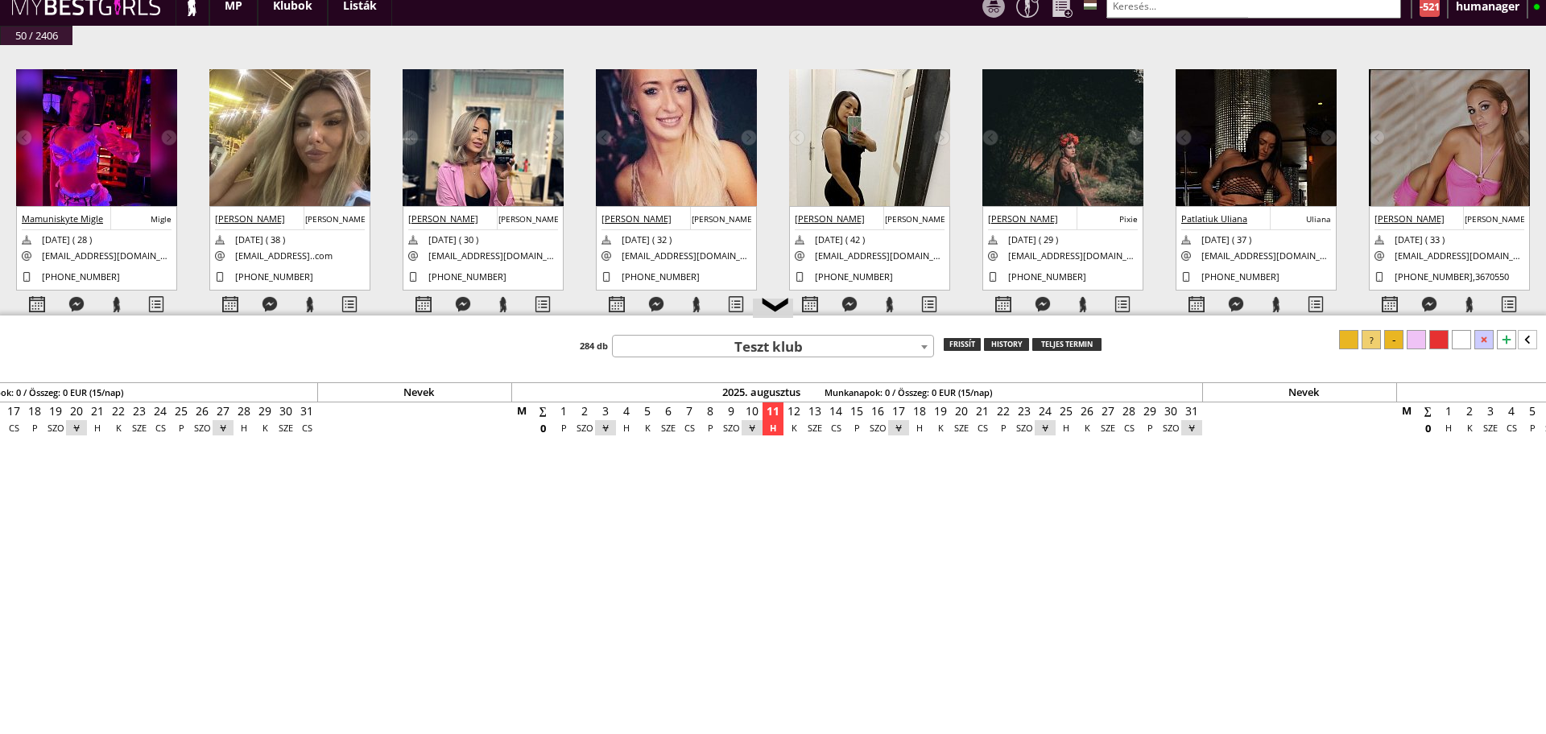
click at [80, 122] on img at bounding box center [96, 149] width 161 height 161
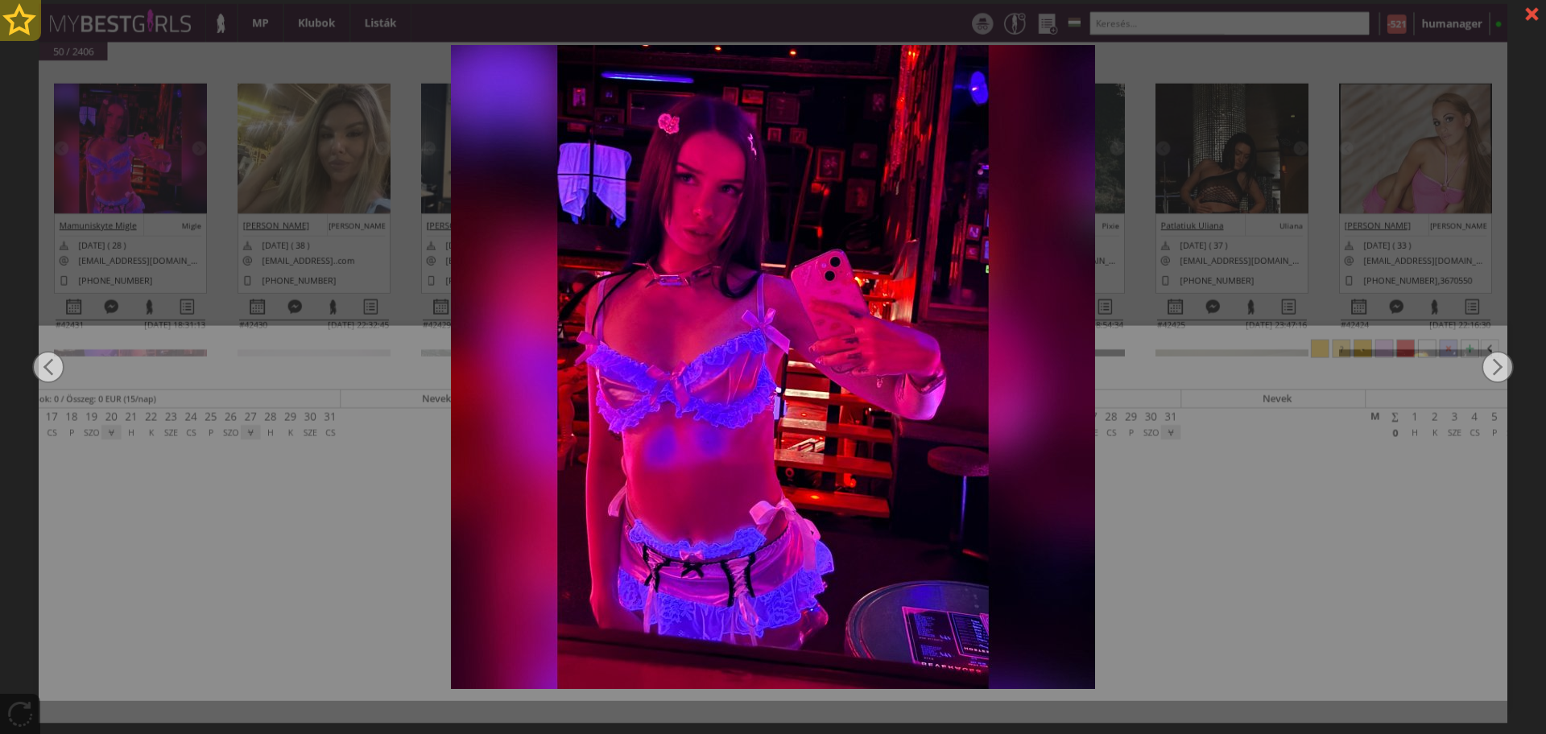
click at [17, 15] on div at bounding box center [20, 20] width 41 height 41
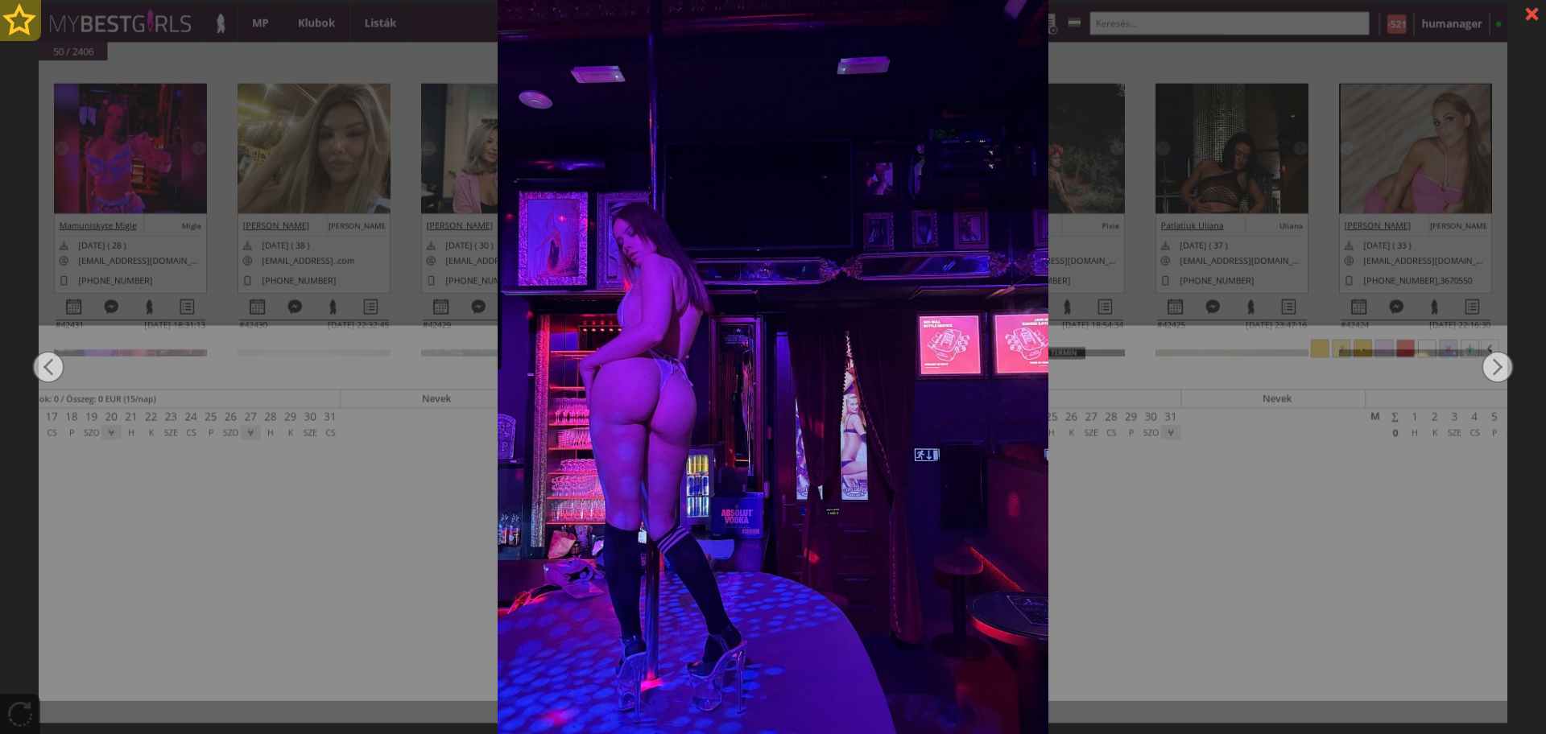
click at [17, 15] on div at bounding box center [20, 20] width 41 height 41
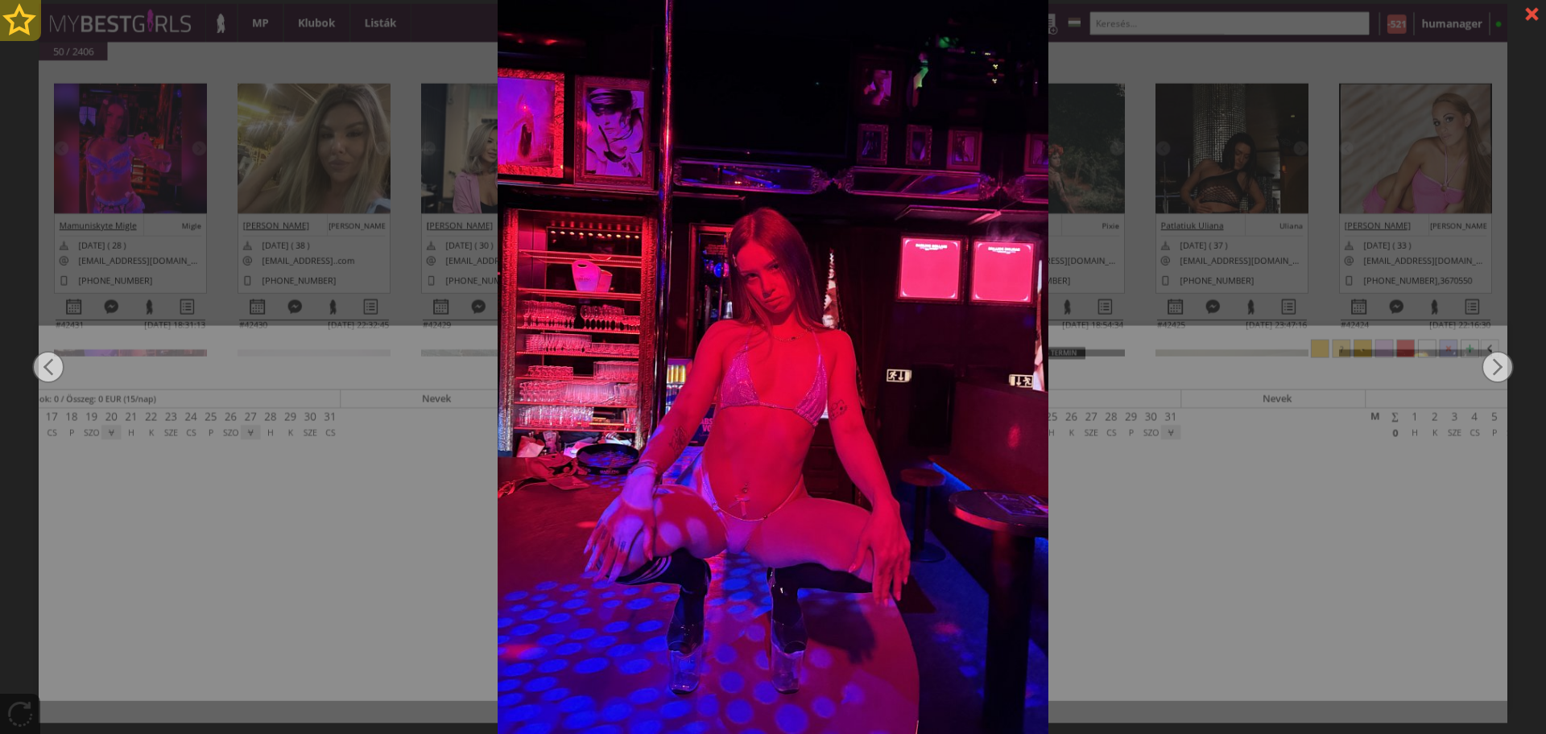
click at [17, 15] on div at bounding box center [20, 20] width 41 height 41
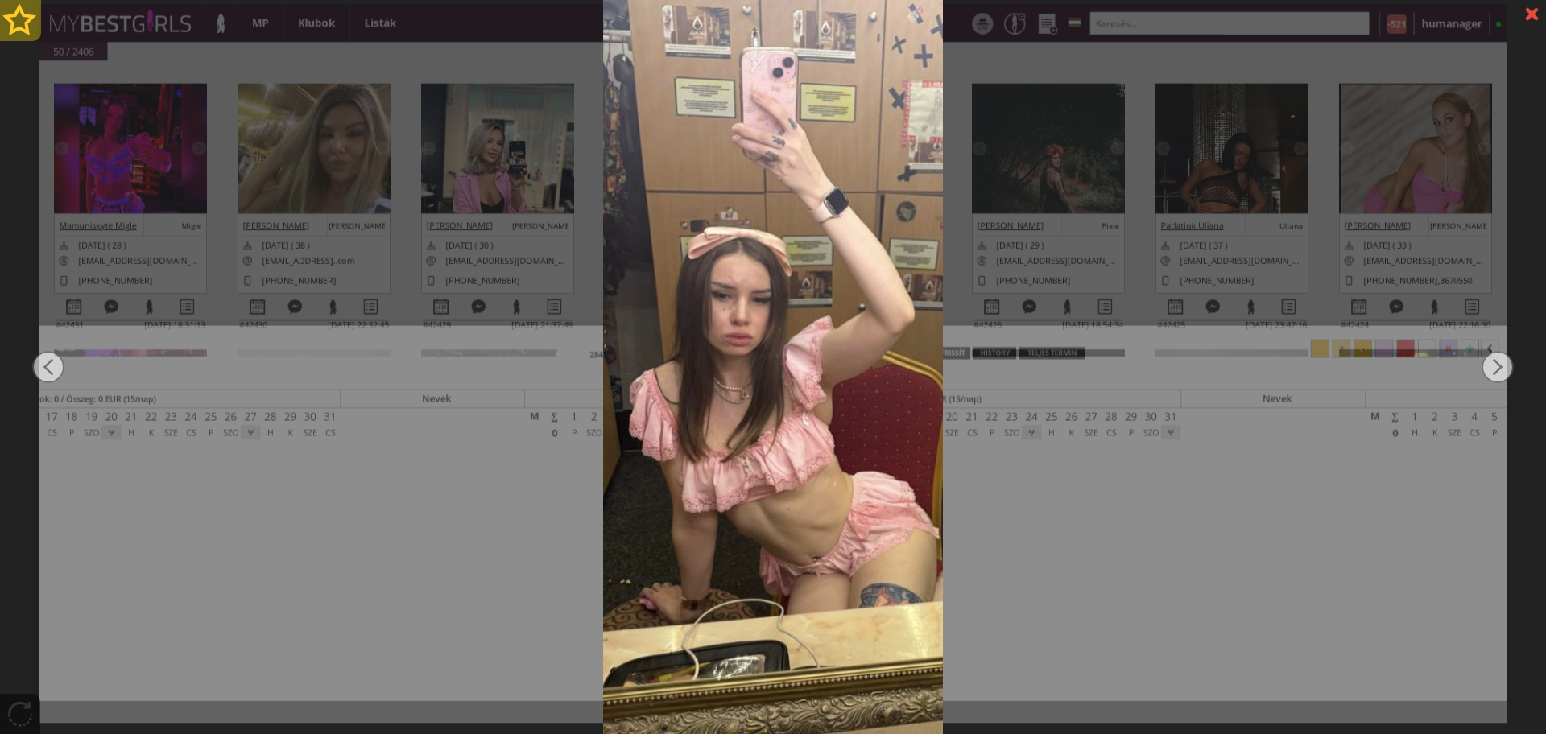
click at [17, 15] on div at bounding box center [20, 20] width 41 height 41
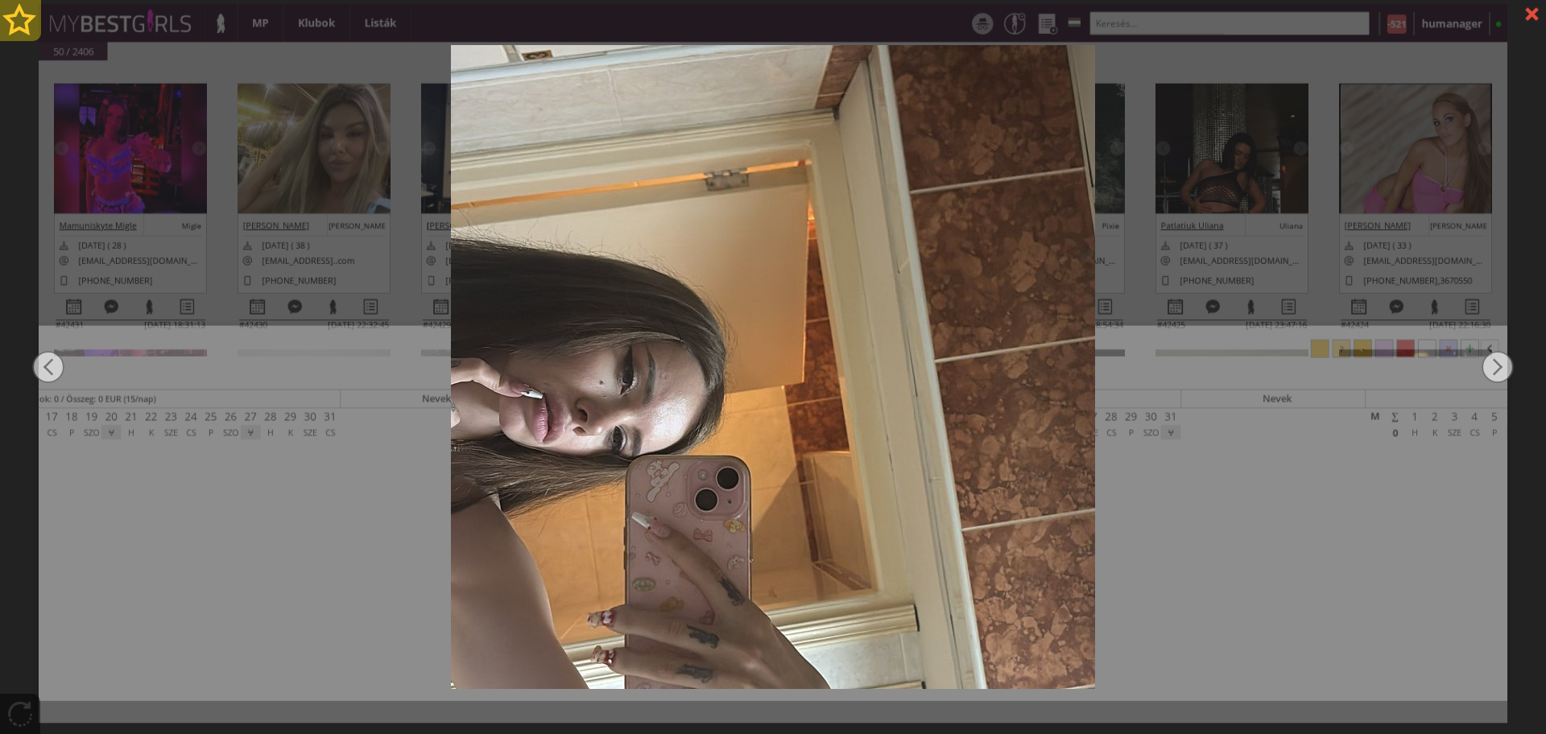
click at [17, 15] on div at bounding box center [20, 20] width 41 height 41
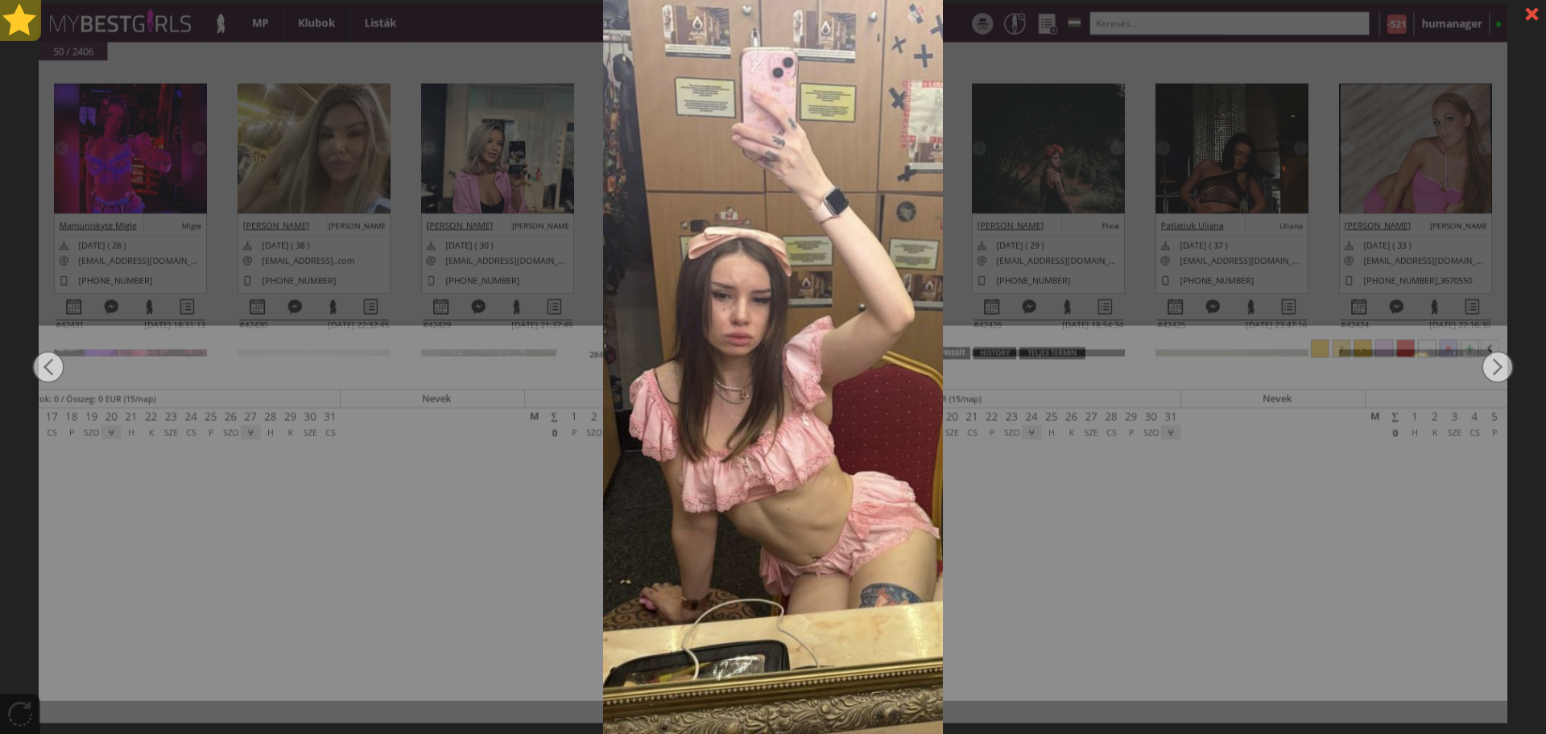
click at [17, 15] on div at bounding box center [20, 20] width 41 height 41
click at [399, 231] on div at bounding box center [773, 367] width 1546 height 734
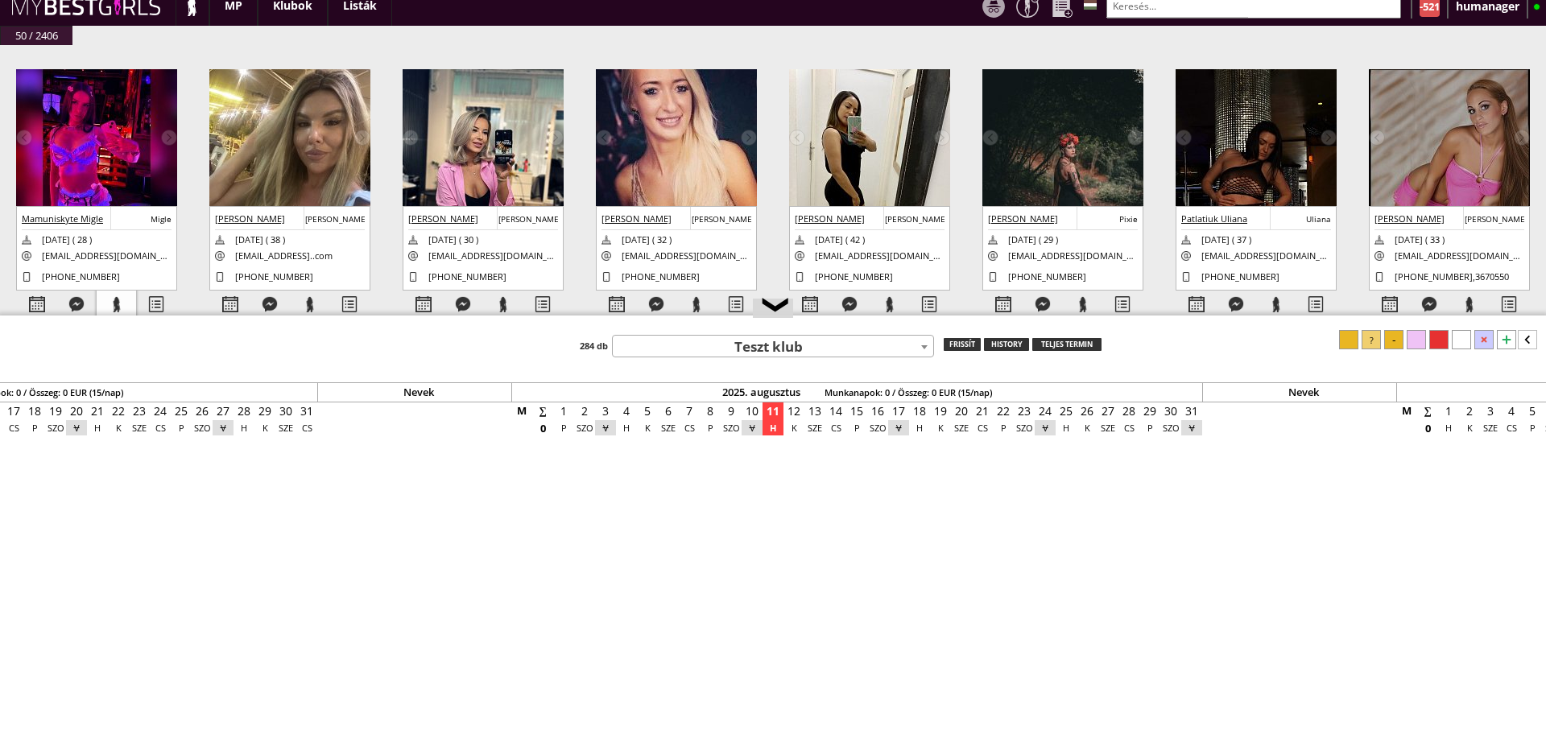
click at [133, 291] on div at bounding box center [116, 305] width 39 height 28
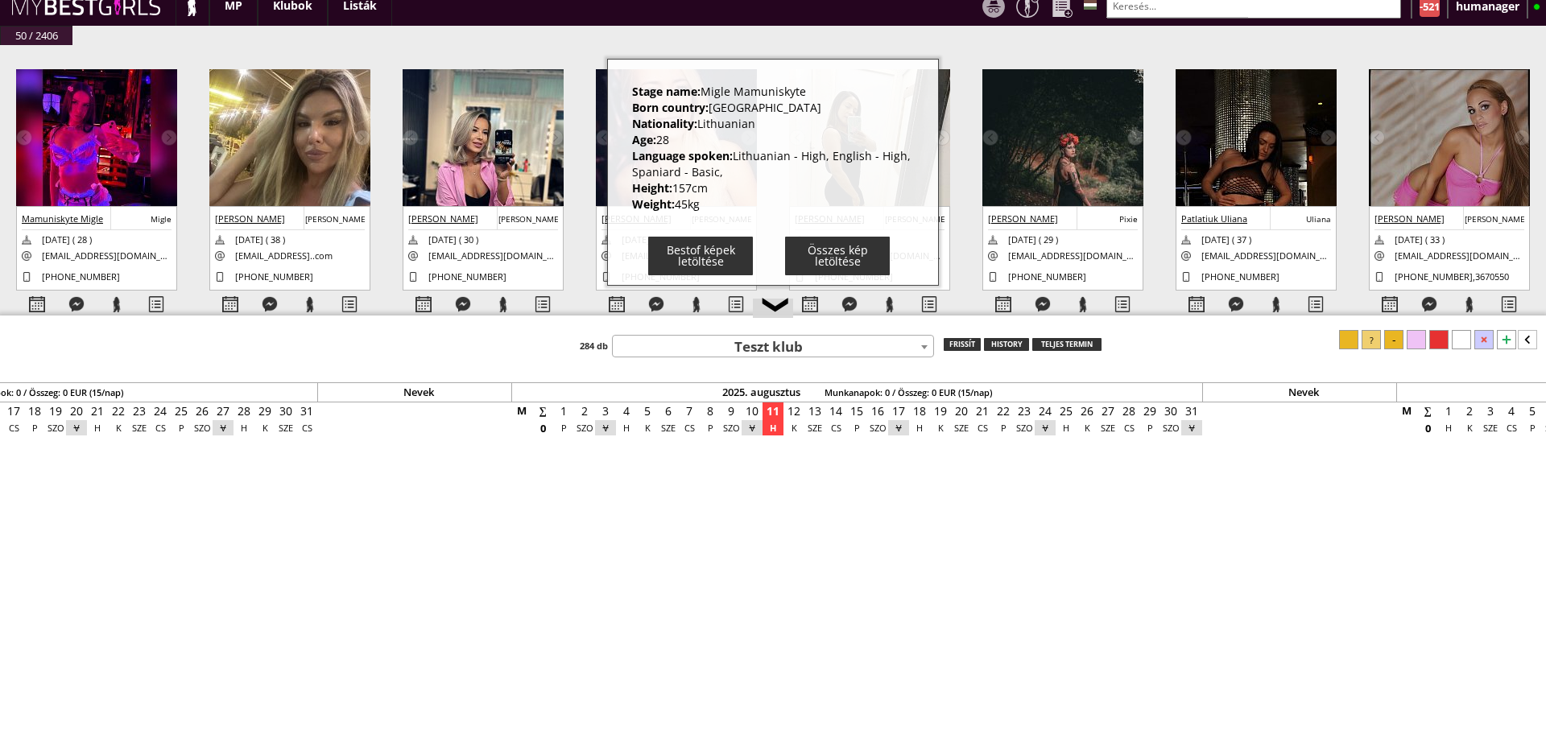
click at [201, 236] on div "#42431 [DATE] 18:31:13 Mamuniskyte Migle Migle Mamuniskyte [DATE] ( 28 ) [EMAIL…" at bounding box center [773, 201] width 1546 height 312
